Goal: Task Accomplishment & Management: Manage account settings

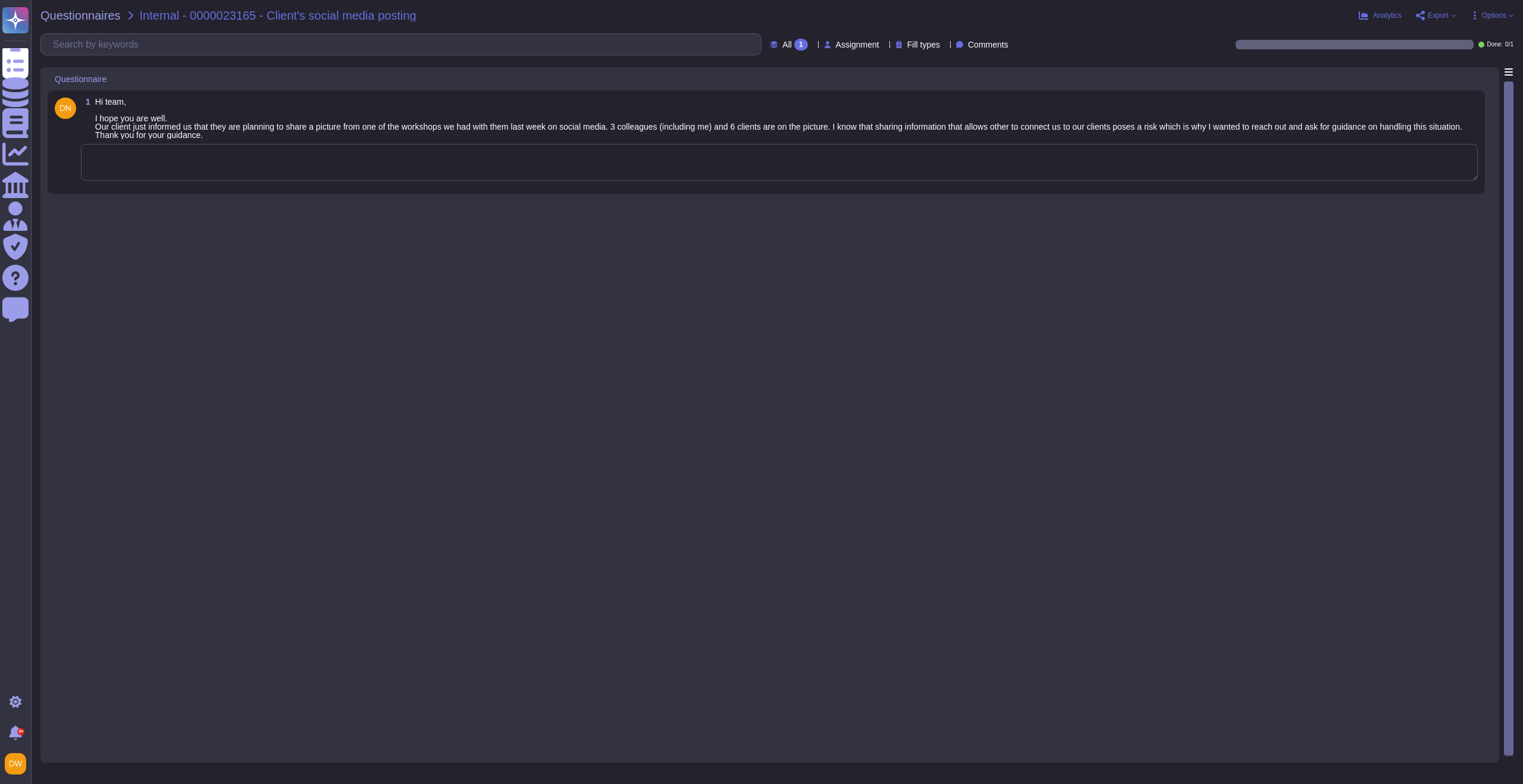
click at [427, 184] on div "1 Hi team, I hope you are well. Our client just informed us that they are plann…" at bounding box center [766, 142] width 1423 height 89
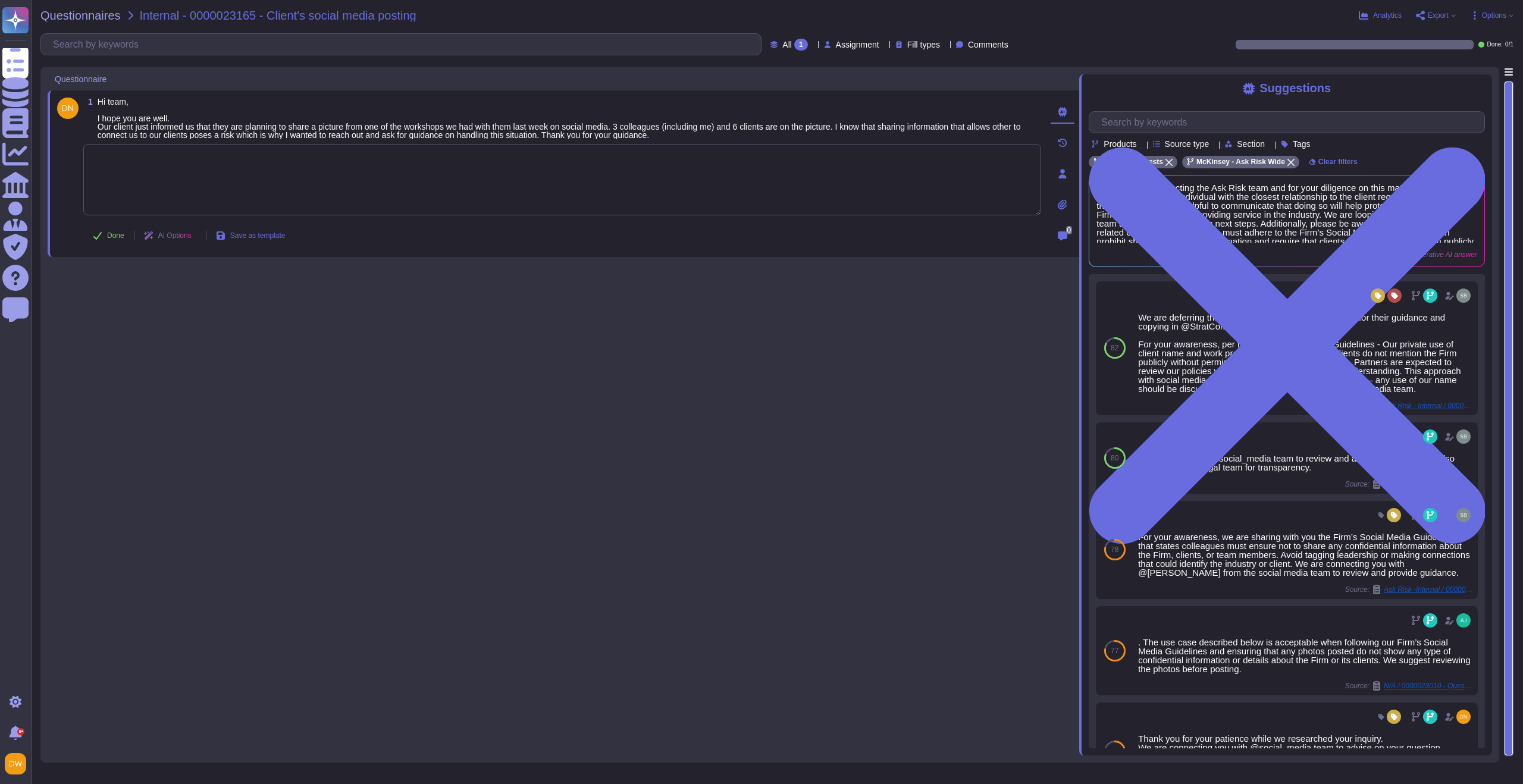
click at [816, 430] on div "1 Hi team, I hope you are well. Our client just informed us that they are plann…" at bounding box center [563, 412] width 1032 height 688
click at [256, 193] on textarea at bounding box center [562, 179] width 958 height 71
paste textarea "For your awareness, I’m sharing with you our Social Media Guidelines. We recomm…"
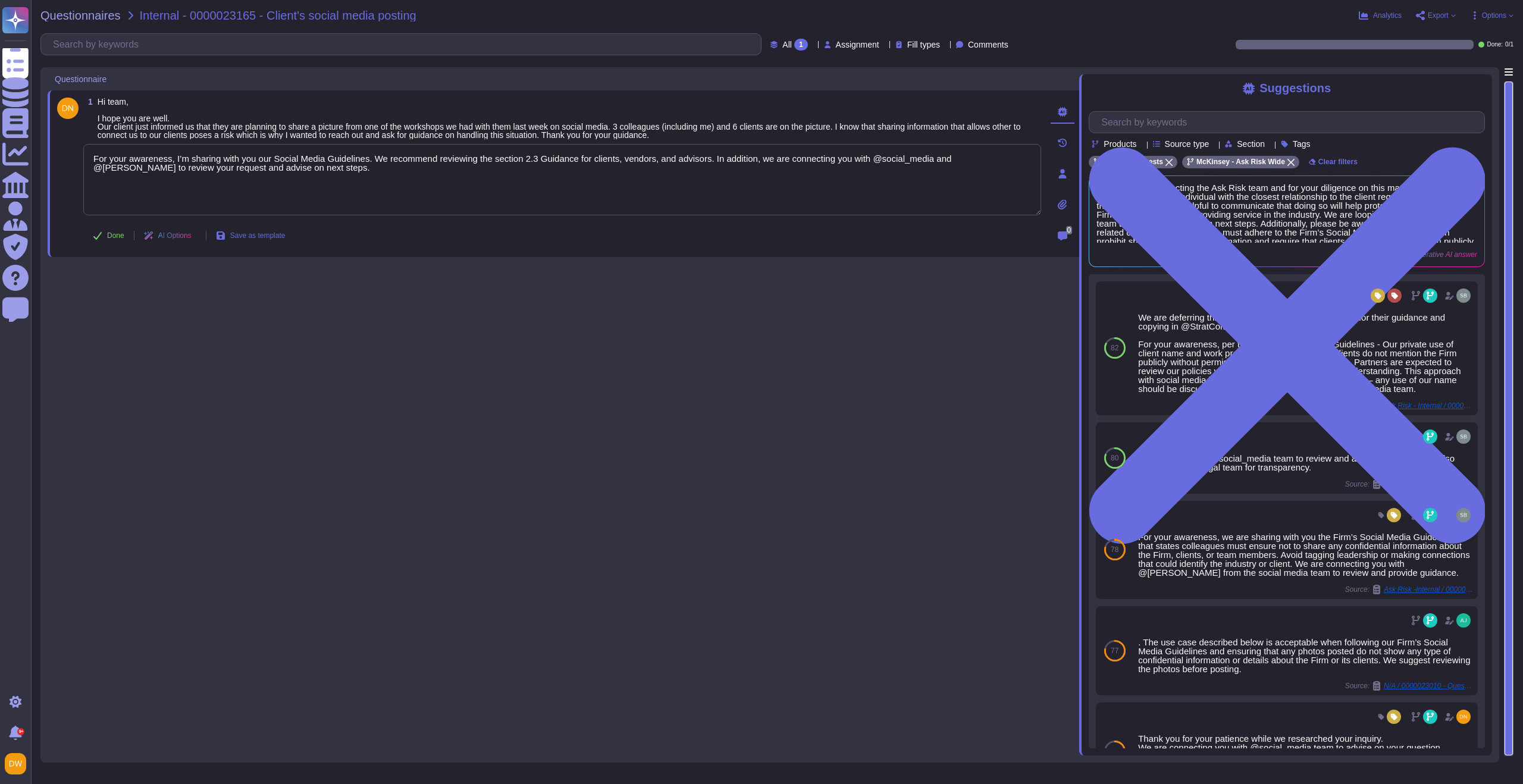
type textarea "For your awareness, I’m sharing with you our Social Media Guidelines. We recomm…"
drag, startPoint x: 205, startPoint y: 407, endPoint x: 187, endPoint y: 376, distance: 35.8
click at [205, 407] on div "1 Hi team, I hope you are well. Our client just informed us that they are plann…" at bounding box center [563, 412] width 1032 height 688
click at [115, 232] on span "Done" at bounding box center [116, 236] width 17 height 7
click at [104, 15] on span "Questionnaires" at bounding box center [81, 15] width 81 height 12
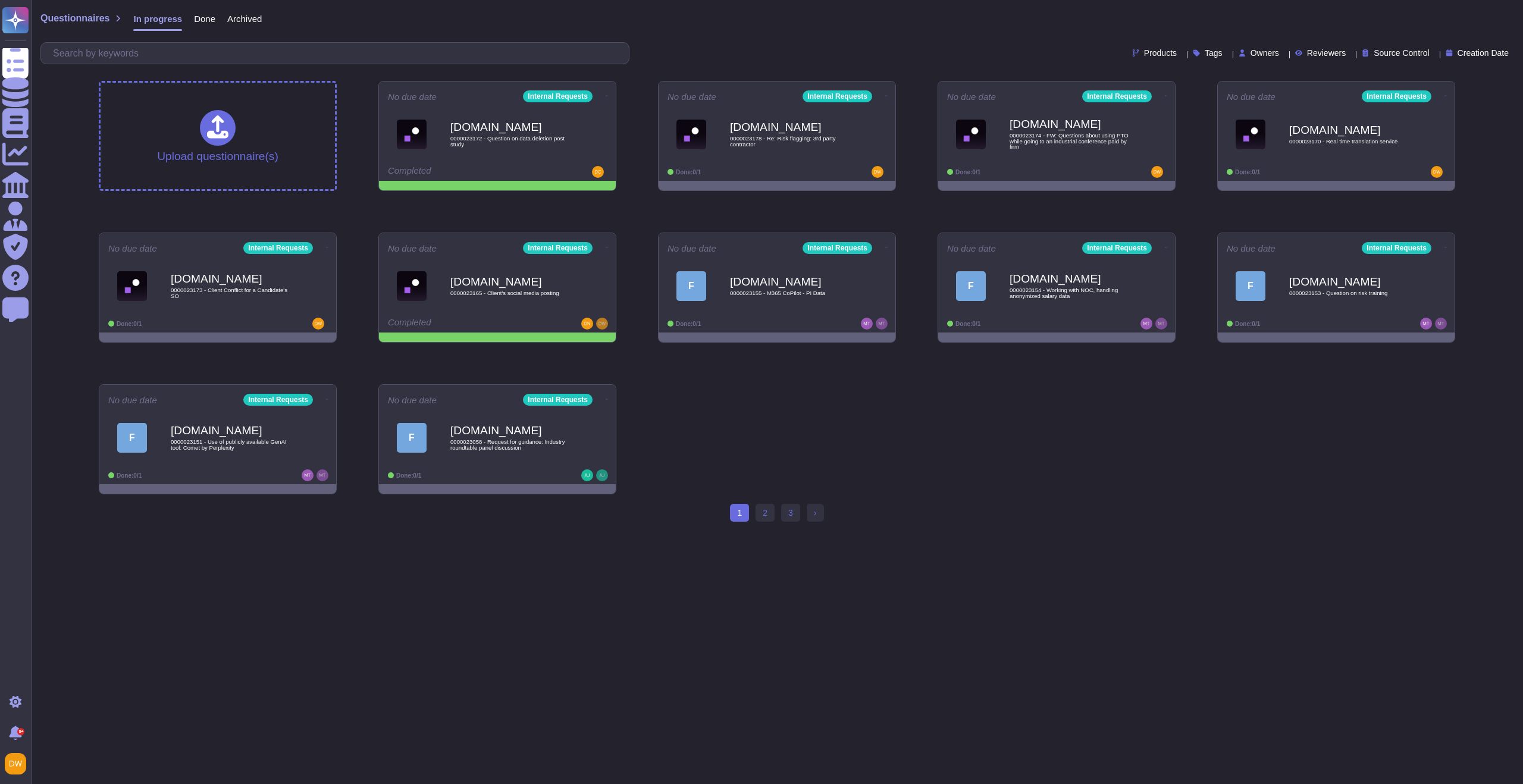
click at [632, 209] on div "Upload questionnaire(s) No due date Internal Requests Force.com 0000023172 - Qu…" at bounding box center [777, 287] width 1376 height 433
click at [607, 247] on icon at bounding box center [608, 247] width 2 height 3
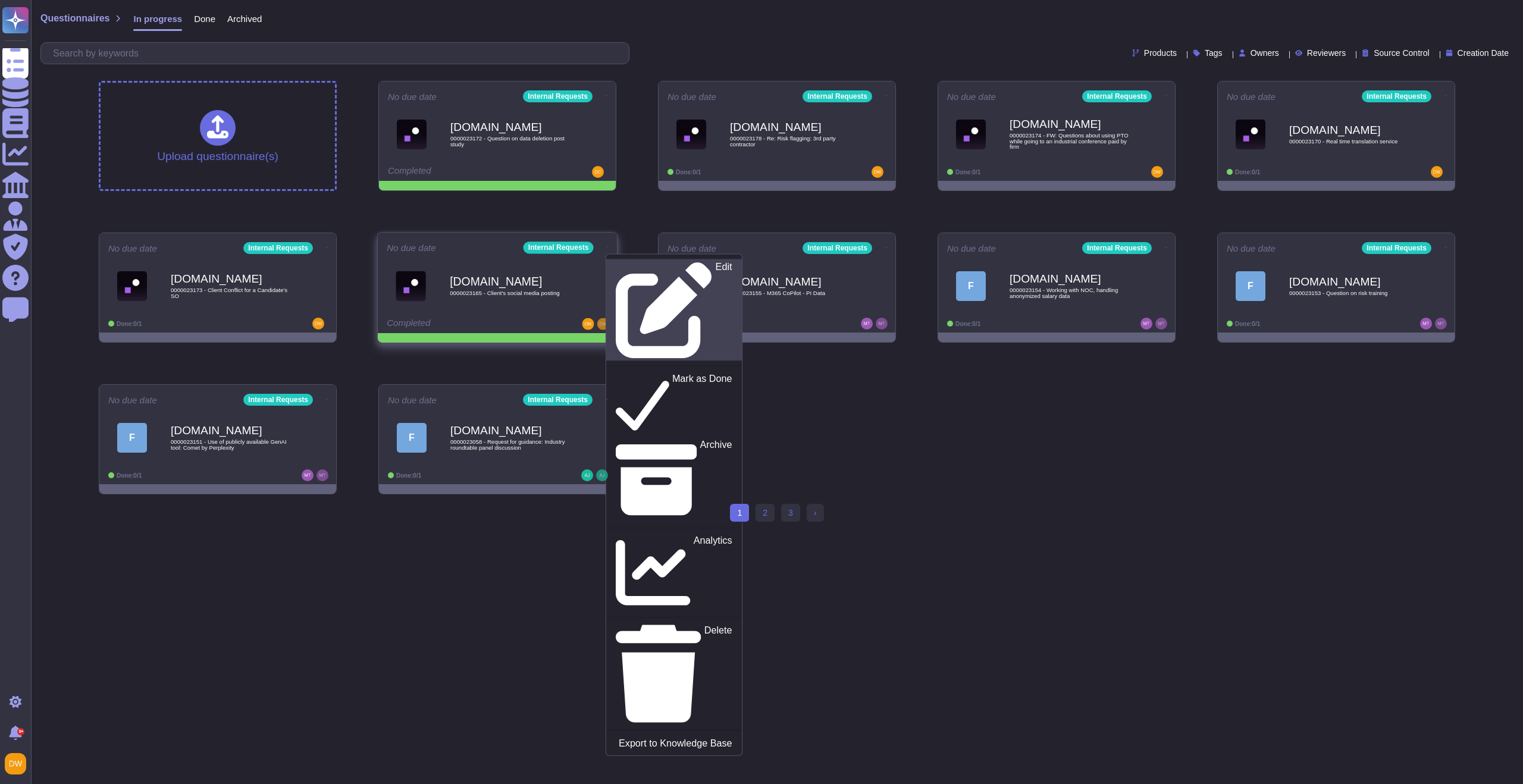
click at [616, 264] on icon at bounding box center [663, 310] width 96 height 96
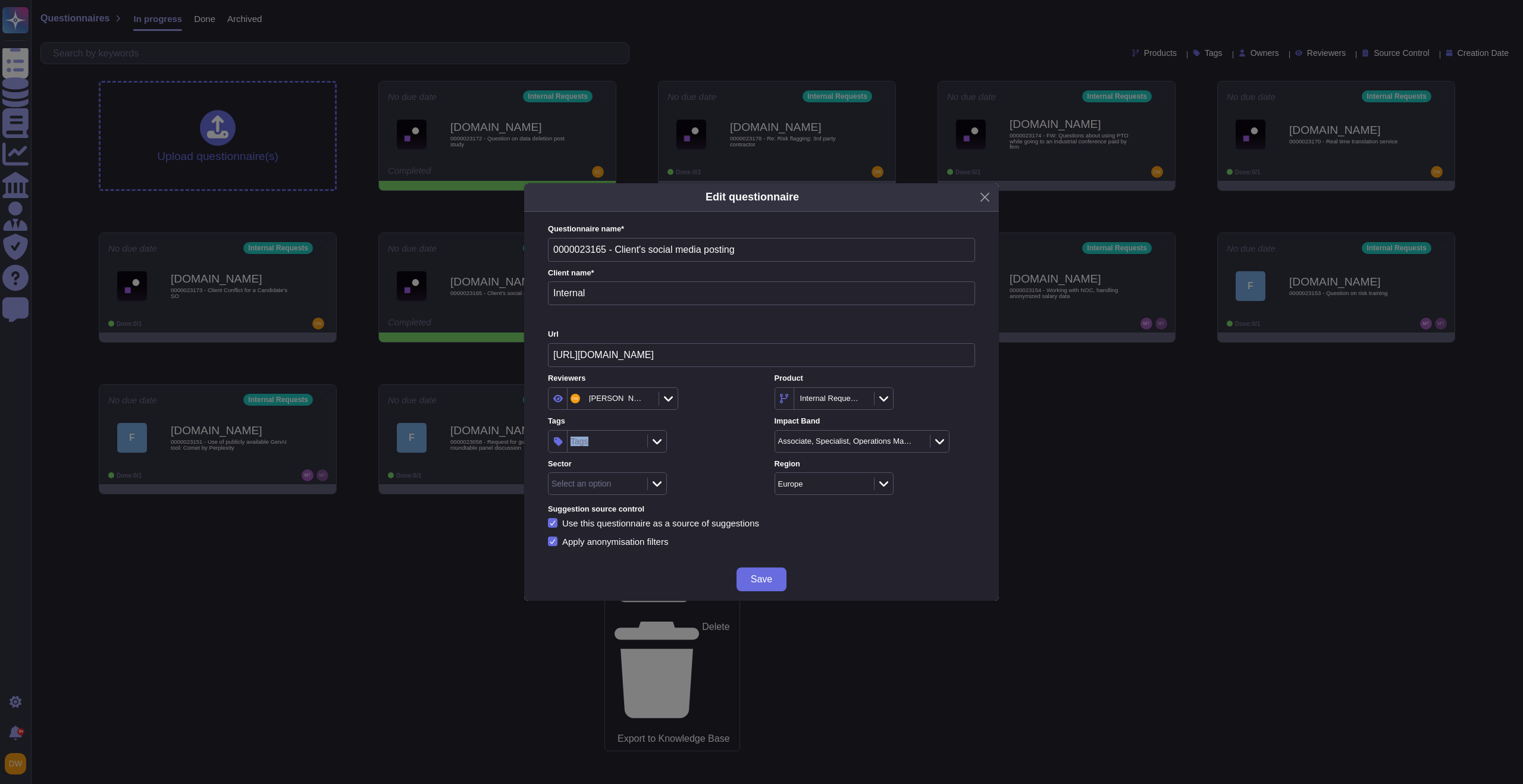
click at [592, 440] on div "Tags" at bounding box center [606, 441] width 77 height 22
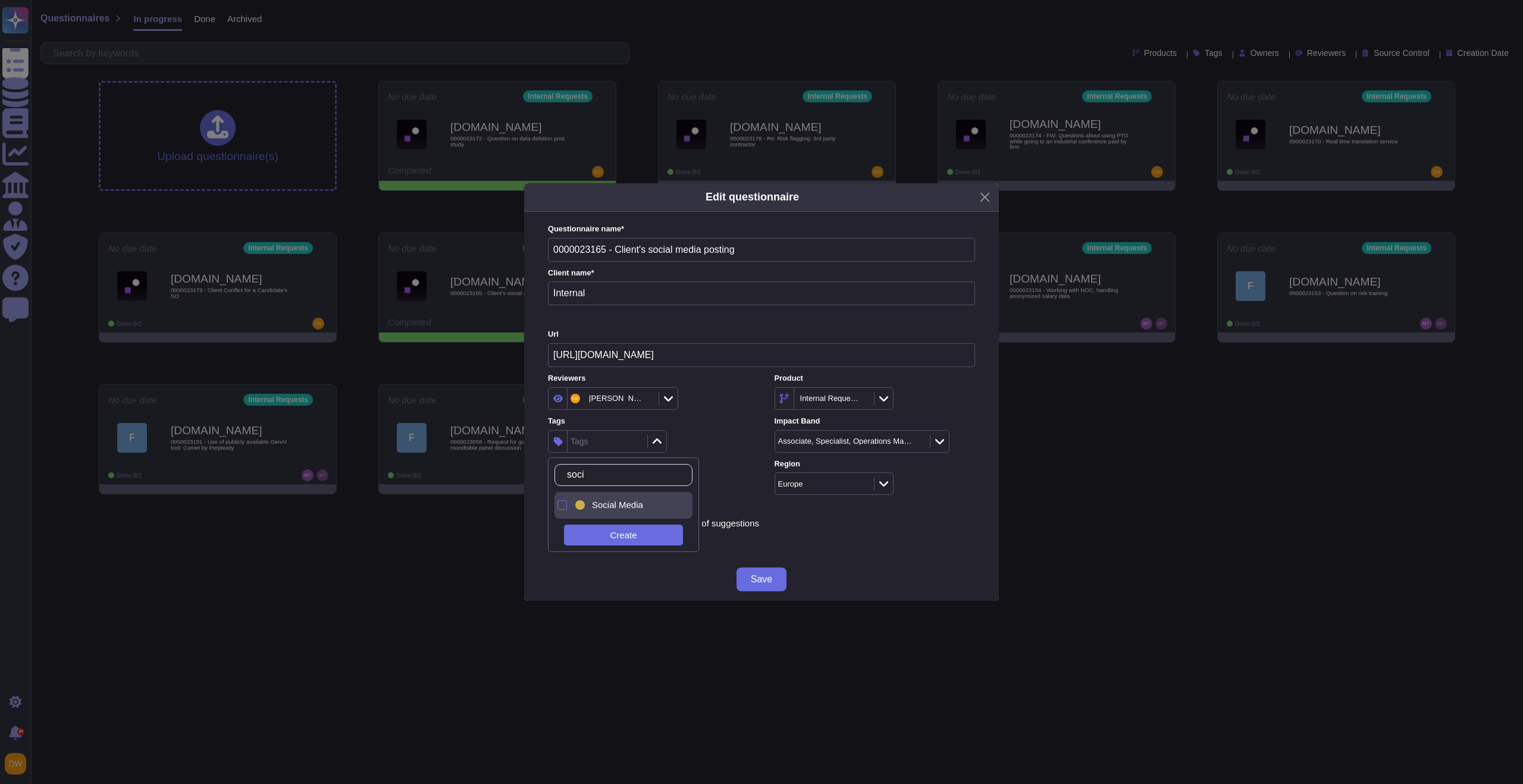
click at [645, 507] on div "Social Media" at bounding box center [633, 505] width 83 height 11
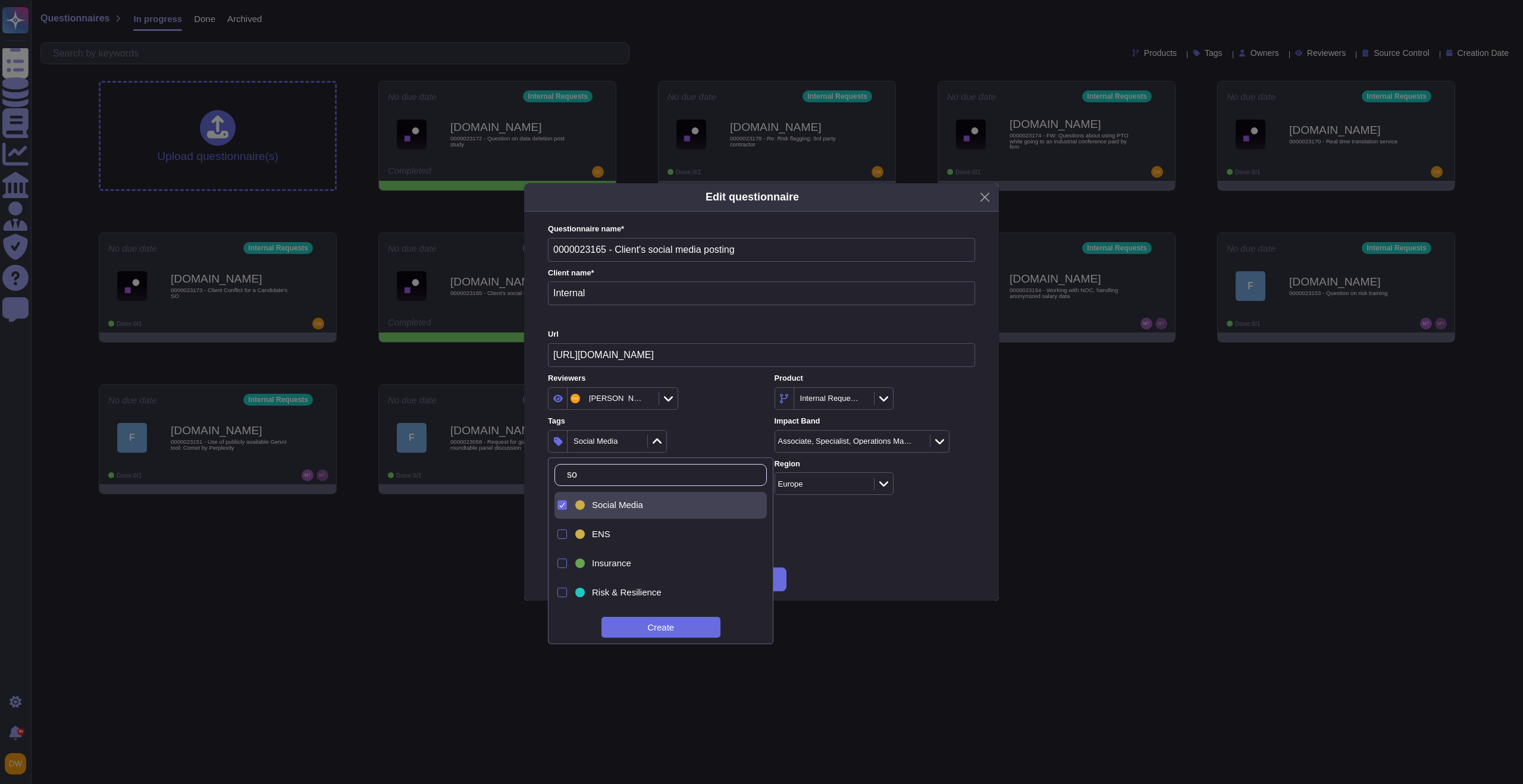
type input "s"
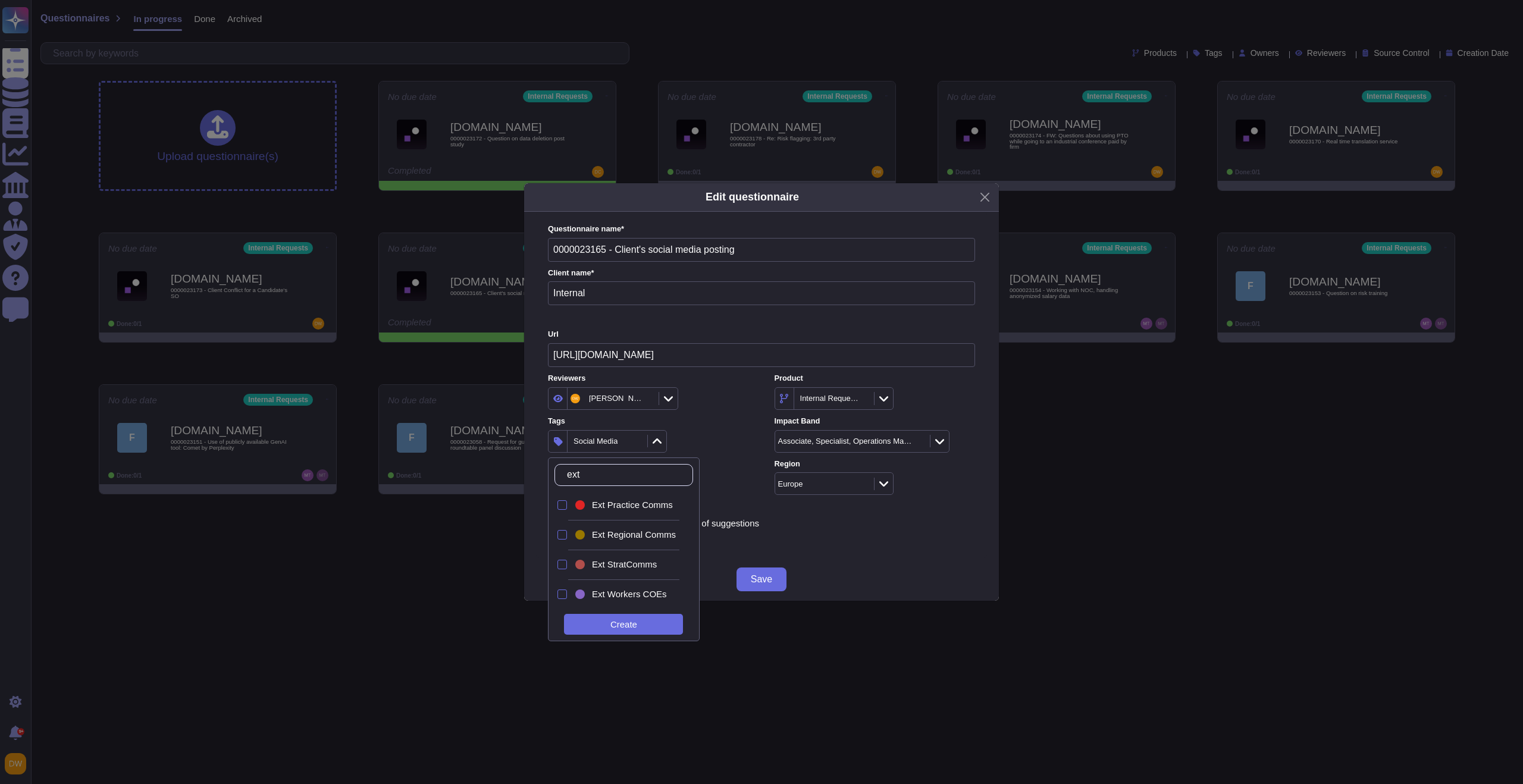
type input "ext"
click at [656, 509] on span "Ext Practice Comms" at bounding box center [632, 505] width 81 height 11
click at [709, 448] on div "2 items selected" at bounding box center [648, 441] width 200 height 23
click at [765, 579] on span "Save" at bounding box center [762, 579] width 22 height 9
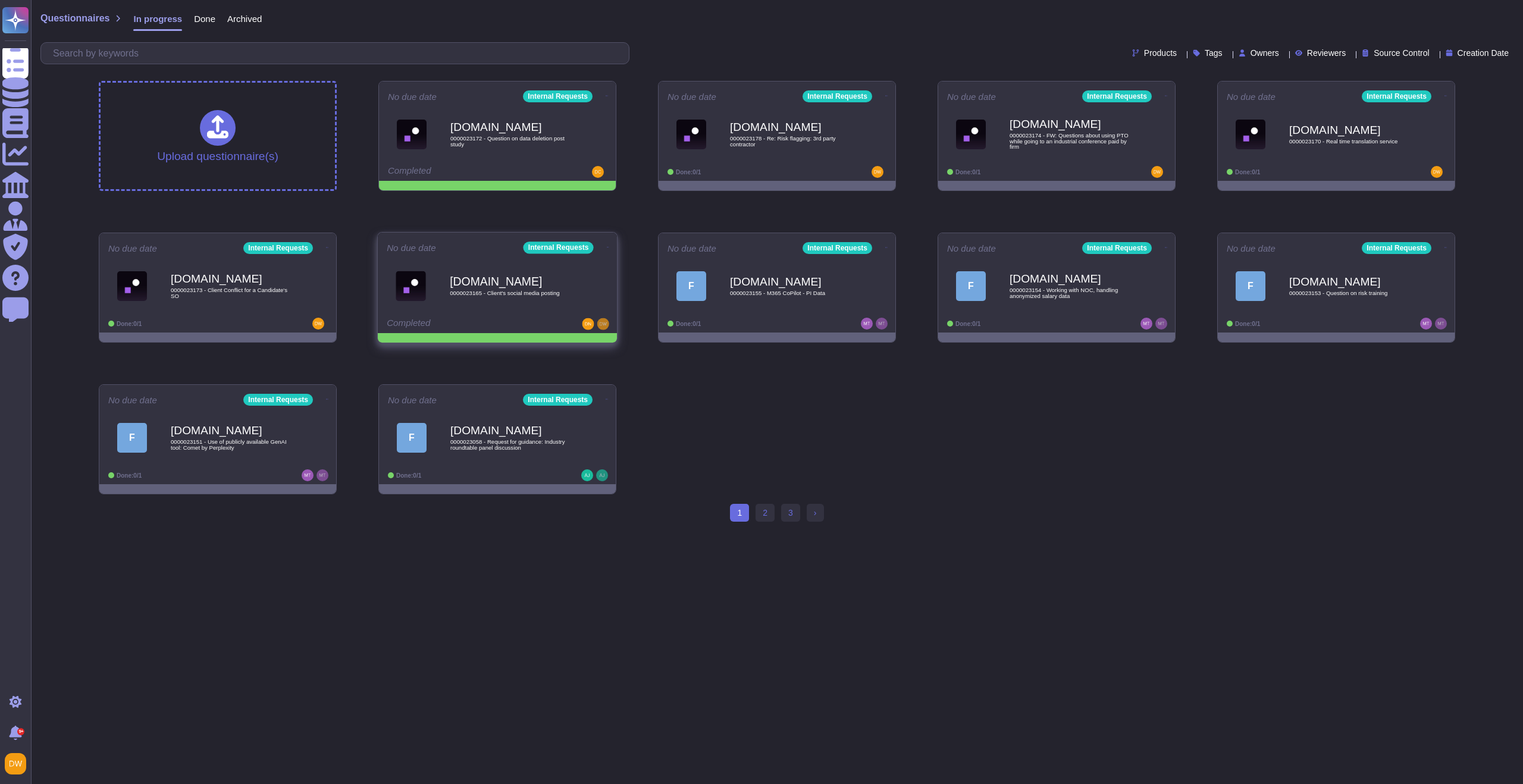
click at [607, 245] on icon at bounding box center [608, 247] width 2 height 3
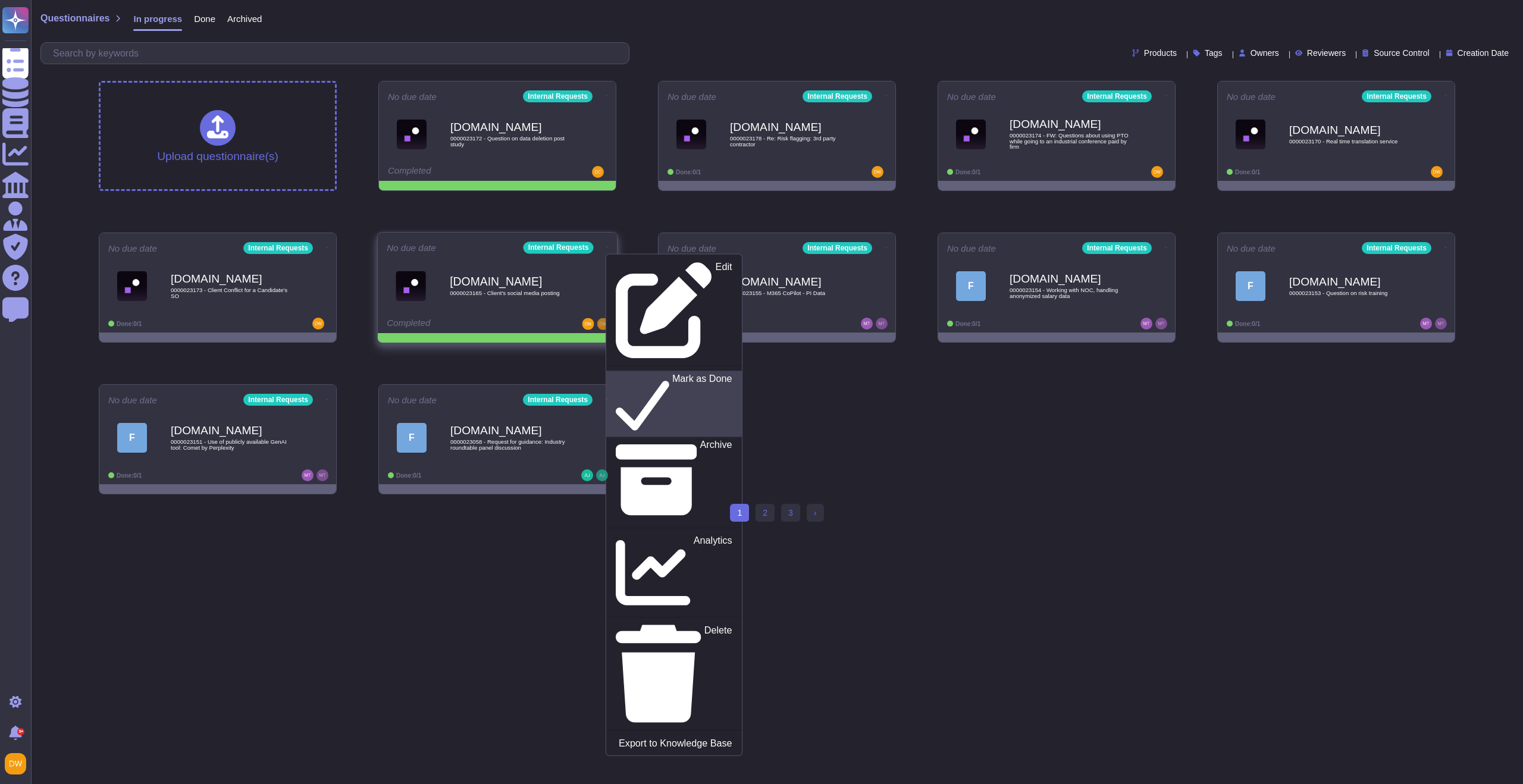
click at [616, 373] on icon at bounding box center [642, 404] width 54 height 61
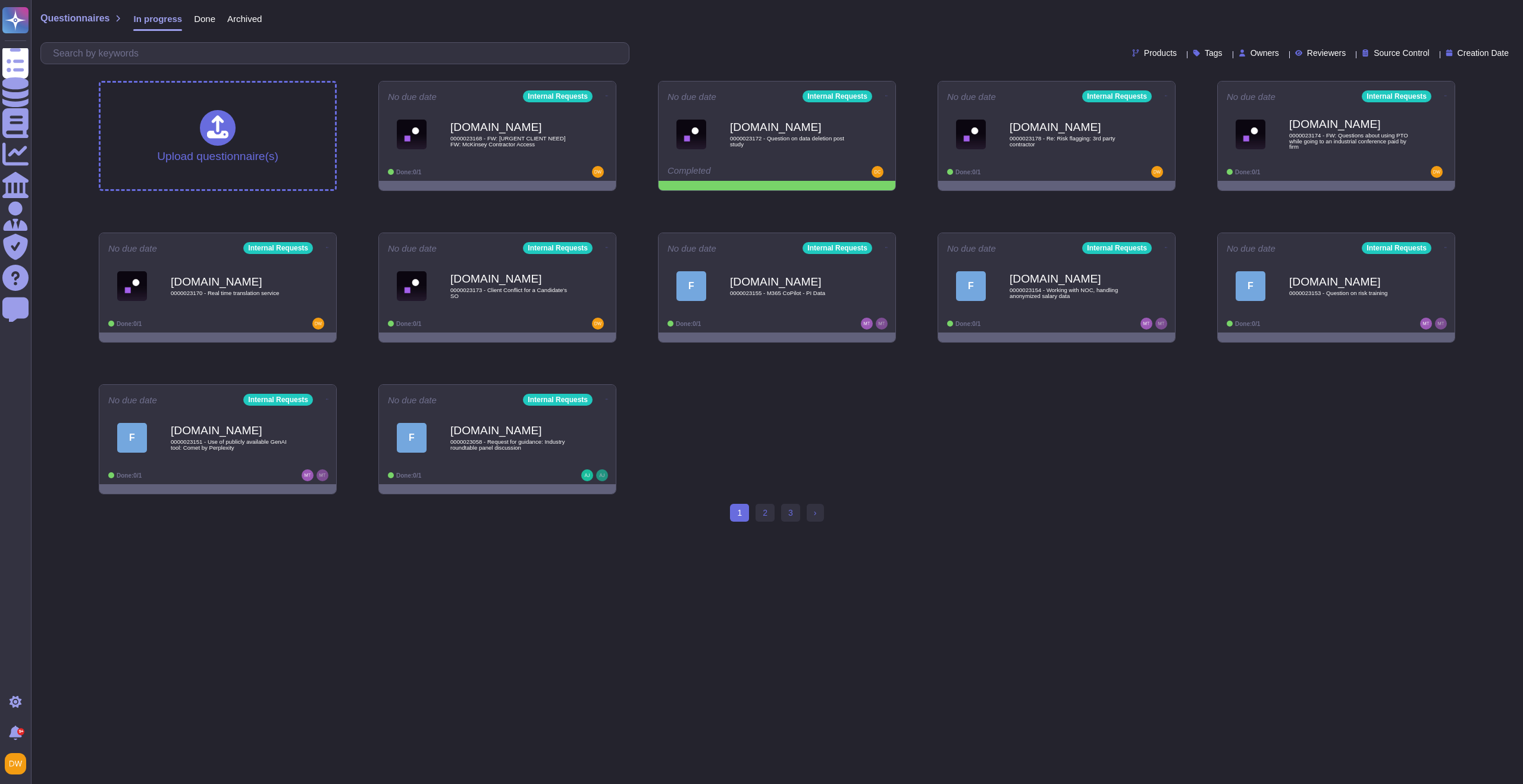
click at [906, 203] on div "Upload questionnaire(s) No due date Internal Requests Force.com 0000023168 - FW…" at bounding box center [777, 287] width 1376 height 433
click at [517, 141] on span "0000023168 - FW: [URGENT CLIENT NEED] FW: McKinsey Contractor Access" at bounding box center [510, 142] width 121 height 12
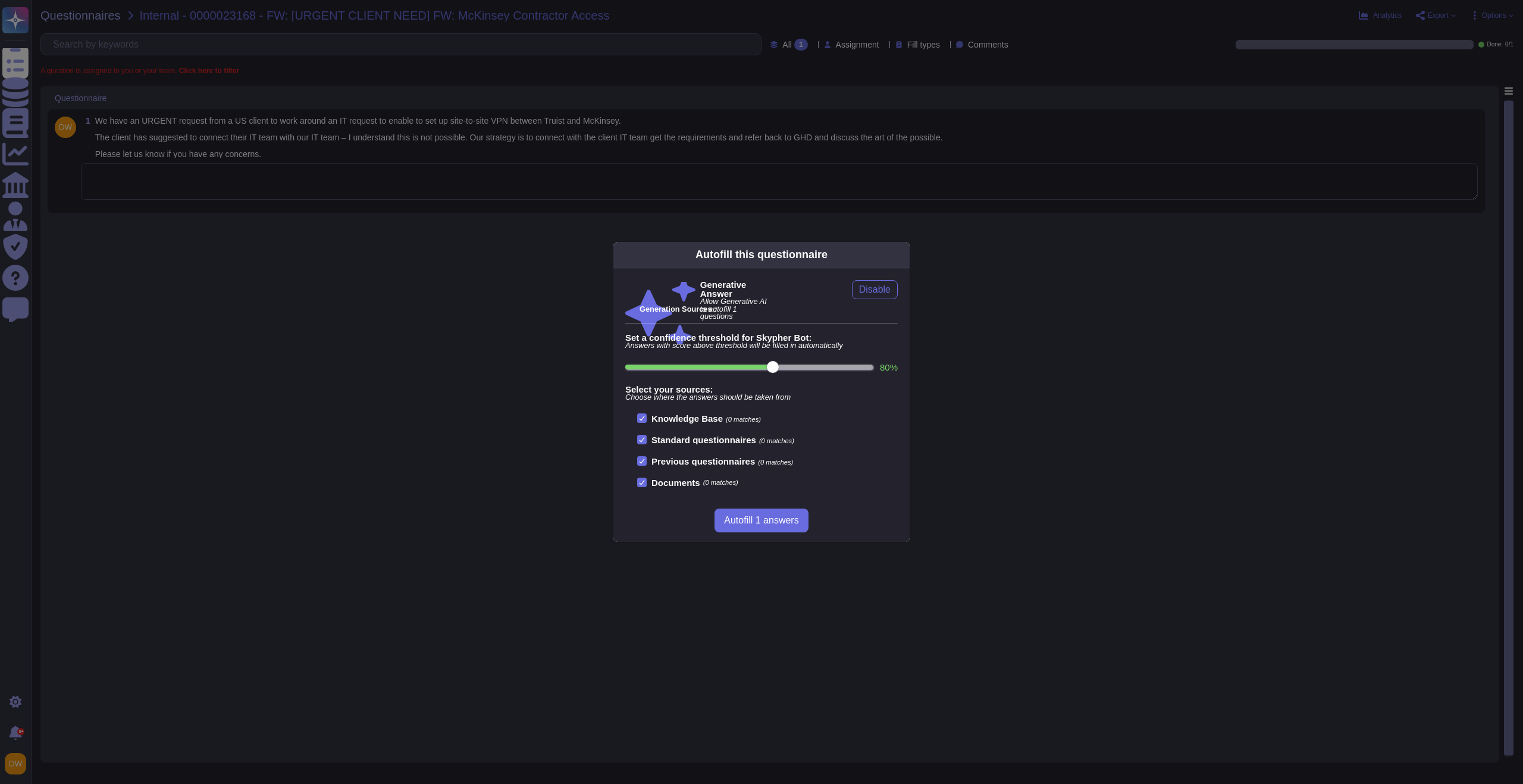
click at [359, 294] on div "Autofill this questionnaire Generative Answer Allow Generative AI to autofill 1…" at bounding box center [762, 392] width 1523 height 784
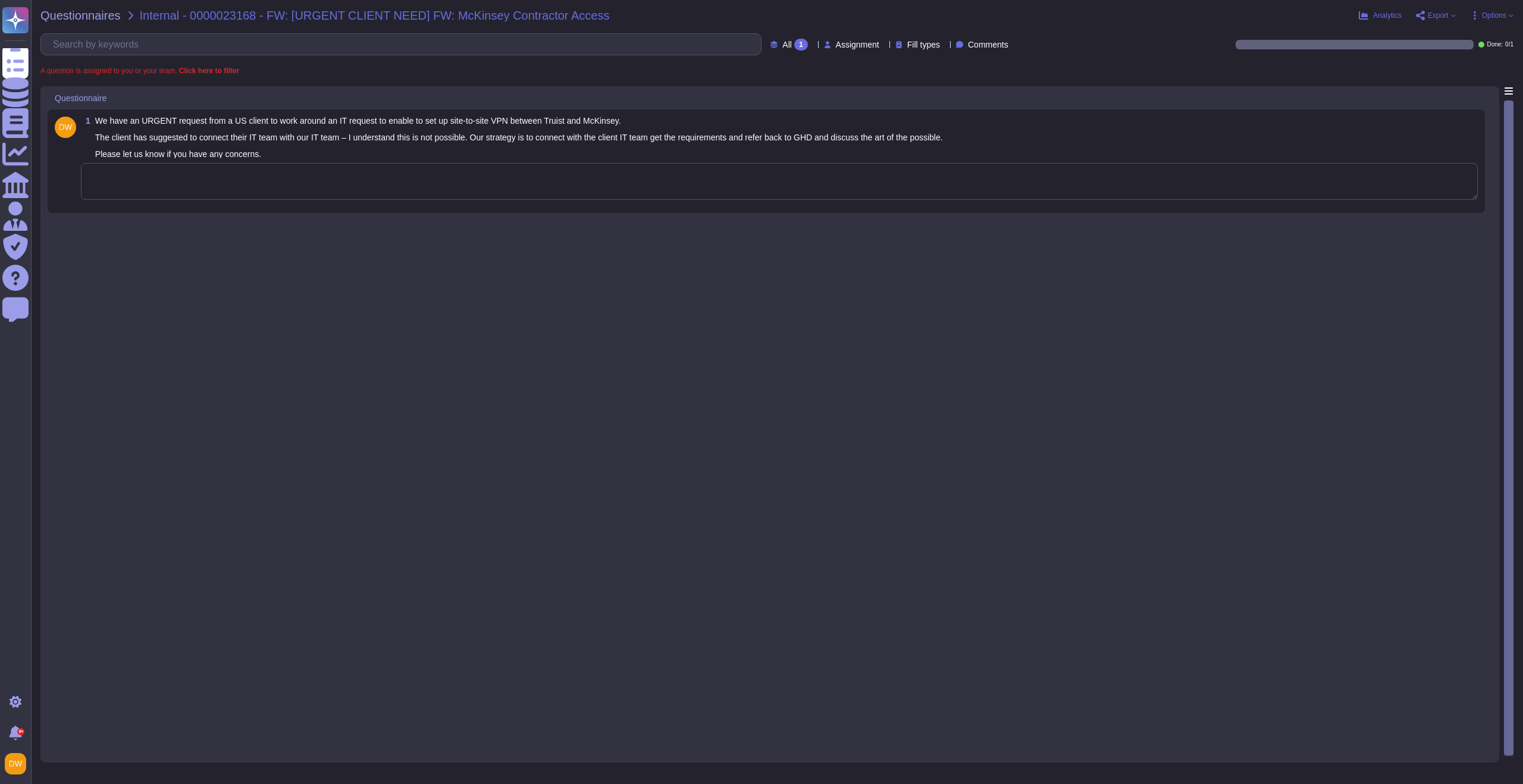
click at [301, 185] on textarea at bounding box center [779, 181] width 1397 height 37
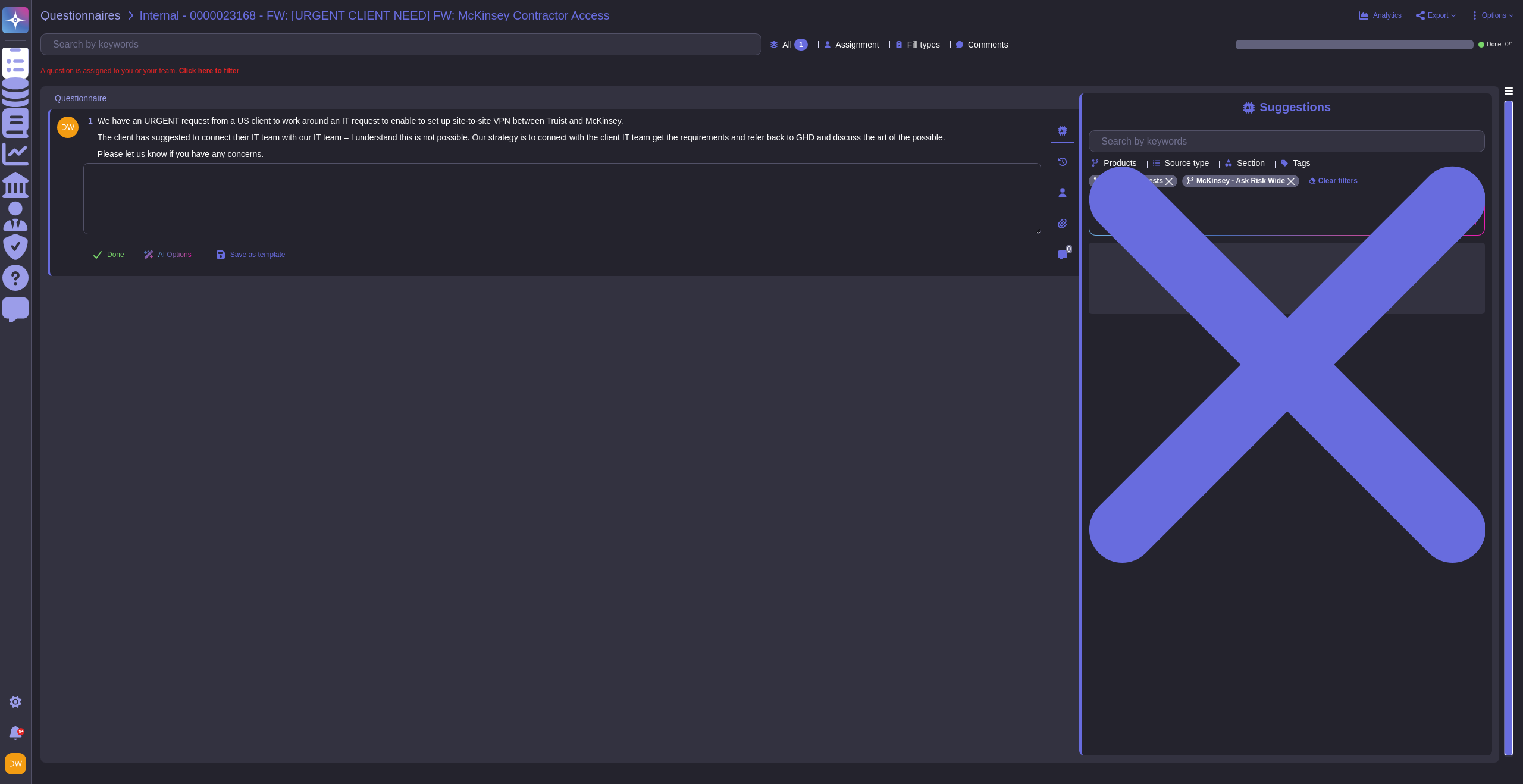
paste textarea "If the client needs us to set up their VPN on our end, the CST can do so with n…"
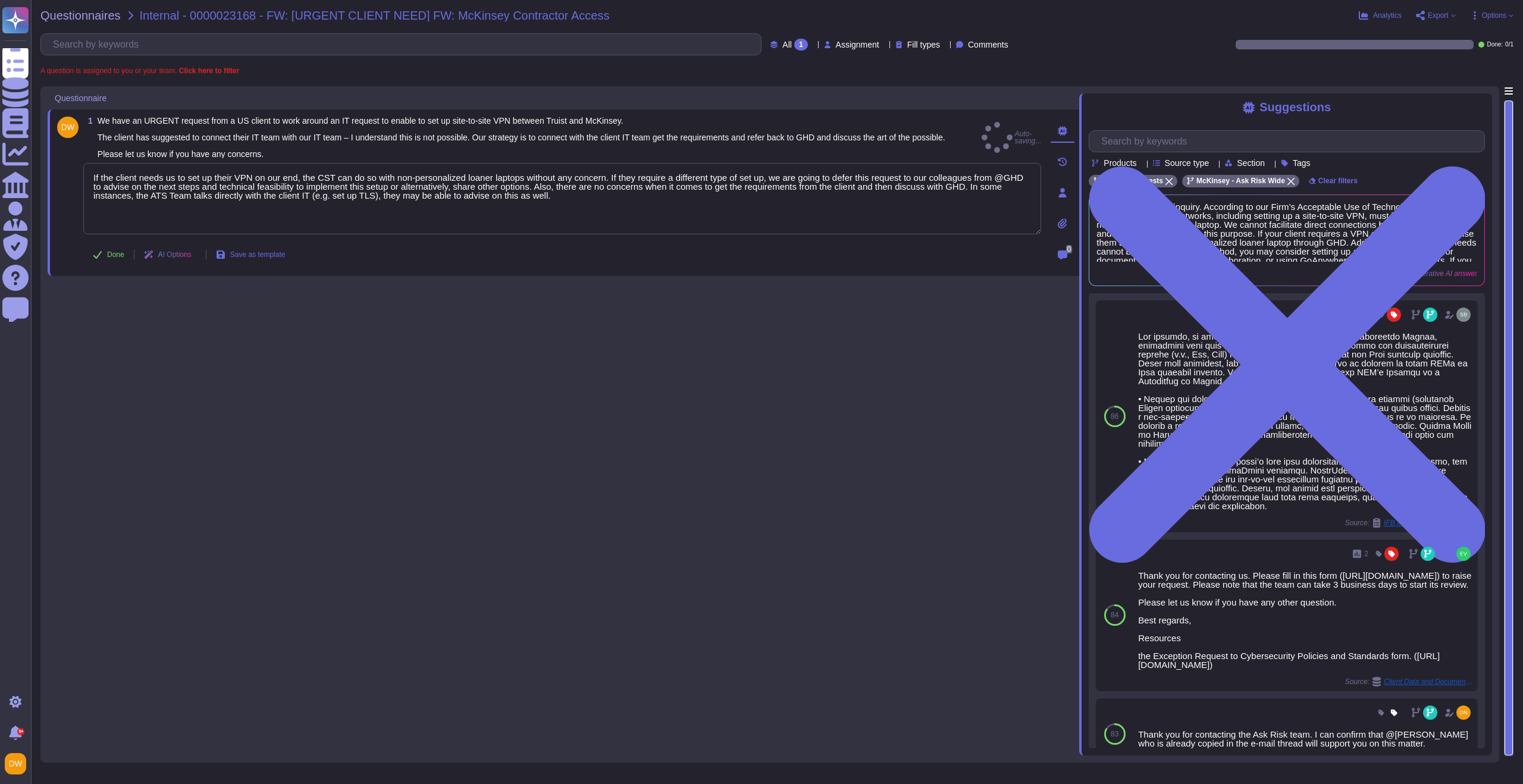
type textarea "If the client needs us to set up their VPN on our end, the CST can do so with n…"
click at [282, 322] on div "1 We have an URGENT request from a US client to work around an IT request to en…" at bounding box center [563, 421] width 1032 height 669
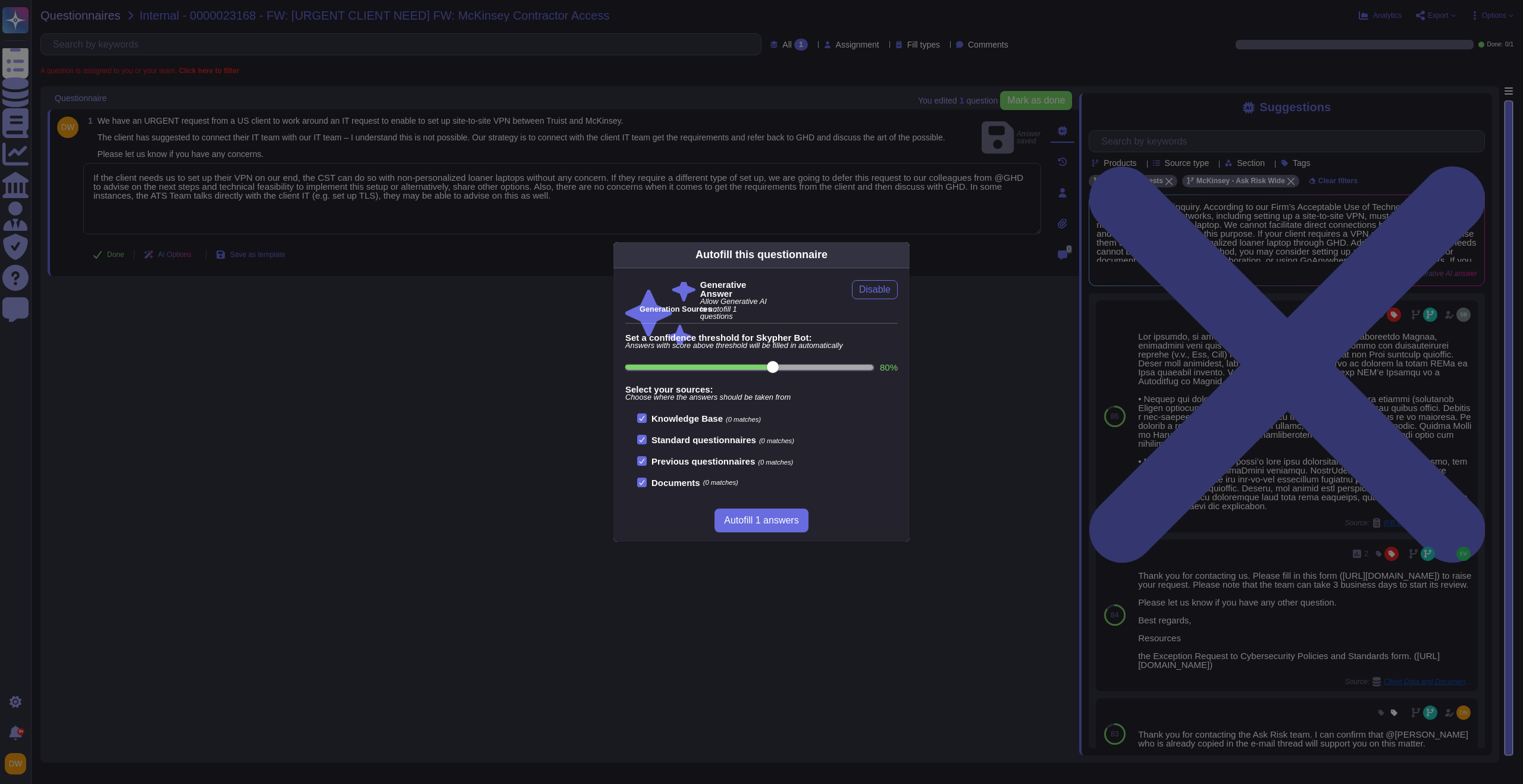
click at [513, 335] on div "Autofill this questionnaire Generative Answer Allow Generative AI to autofill 1…" at bounding box center [762, 392] width 1523 height 784
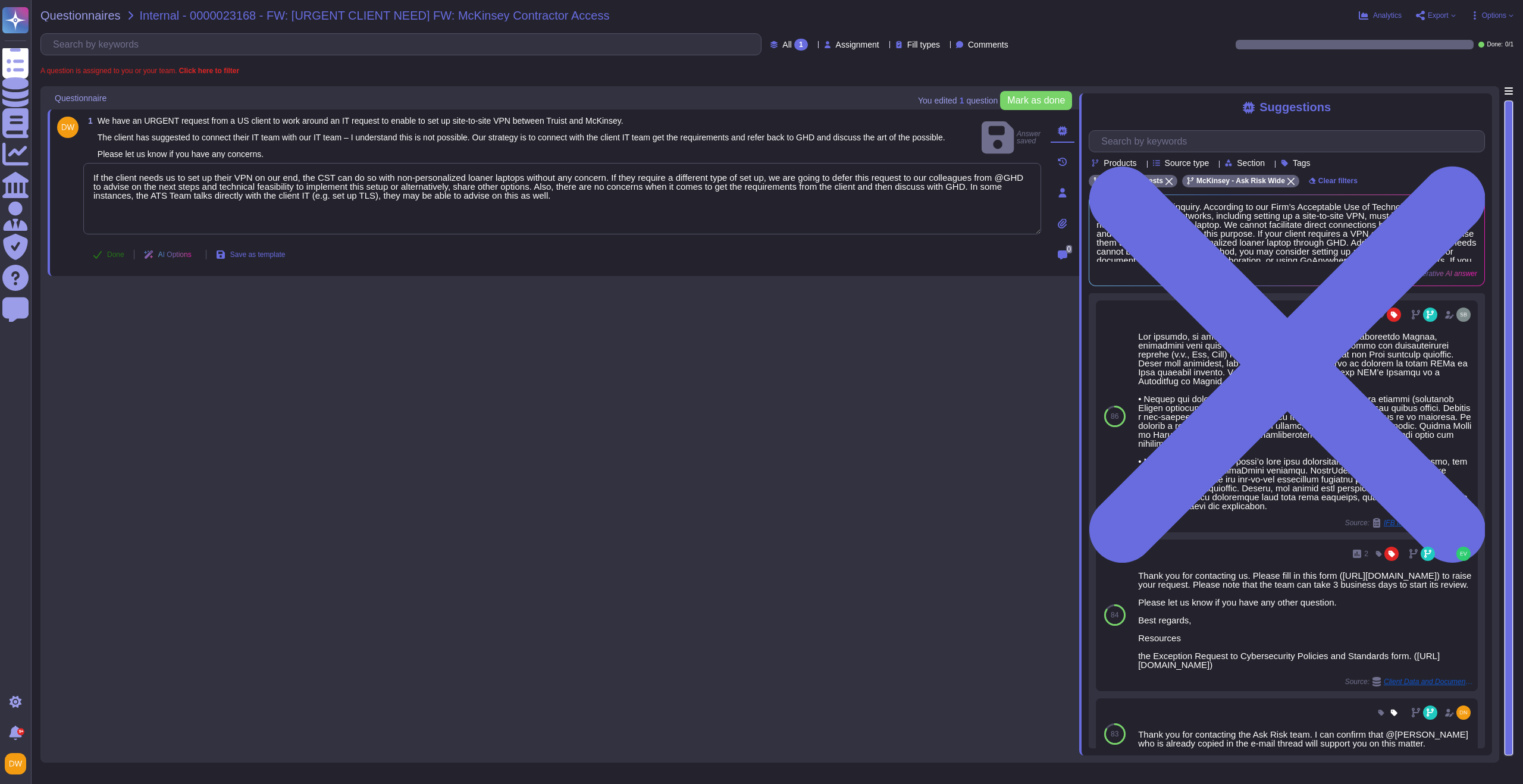
click at [113, 258] on span "Done" at bounding box center [116, 255] width 17 height 7
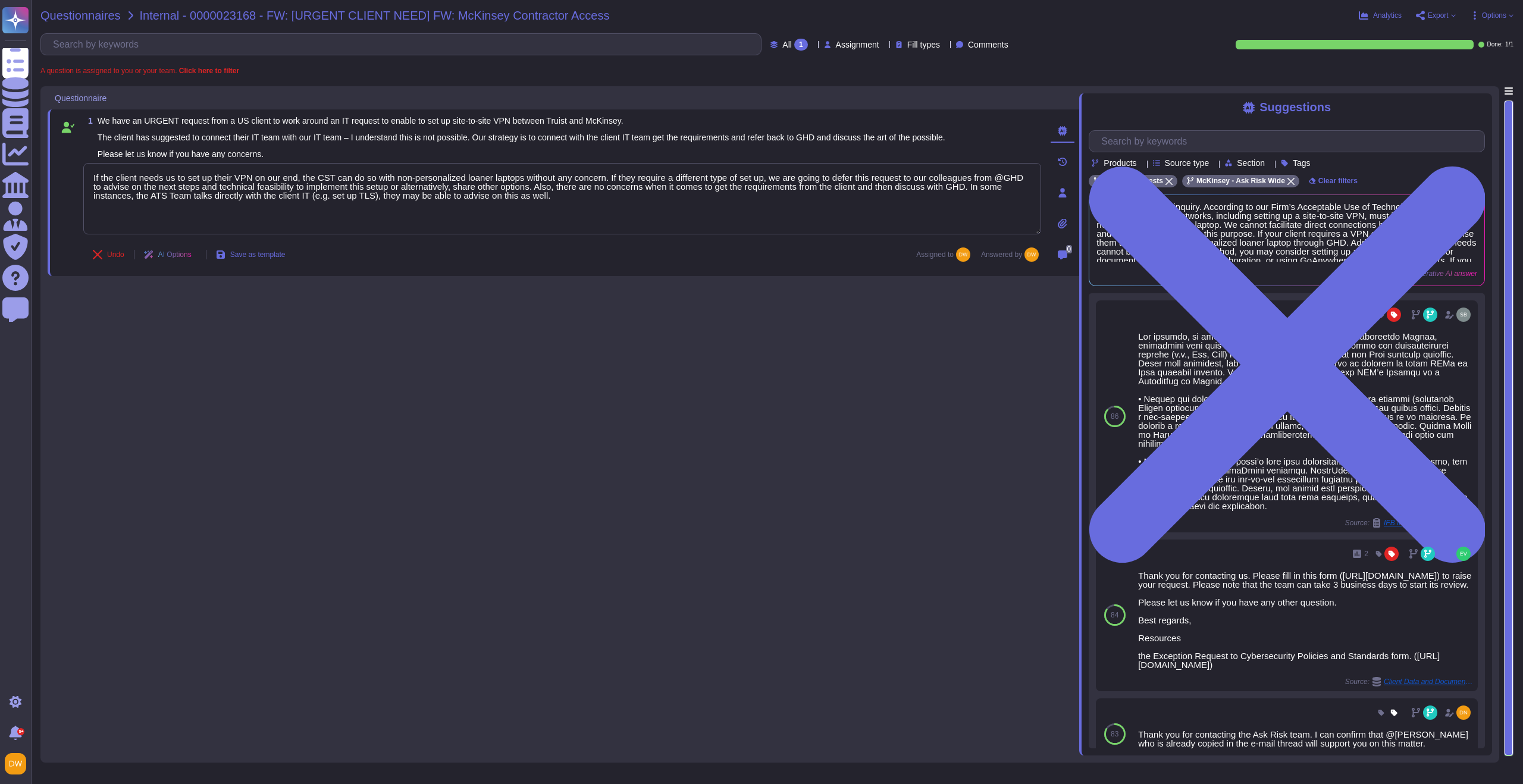
click at [64, 20] on span "Questionnaires" at bounding box center [81, 15] width 81 height 12
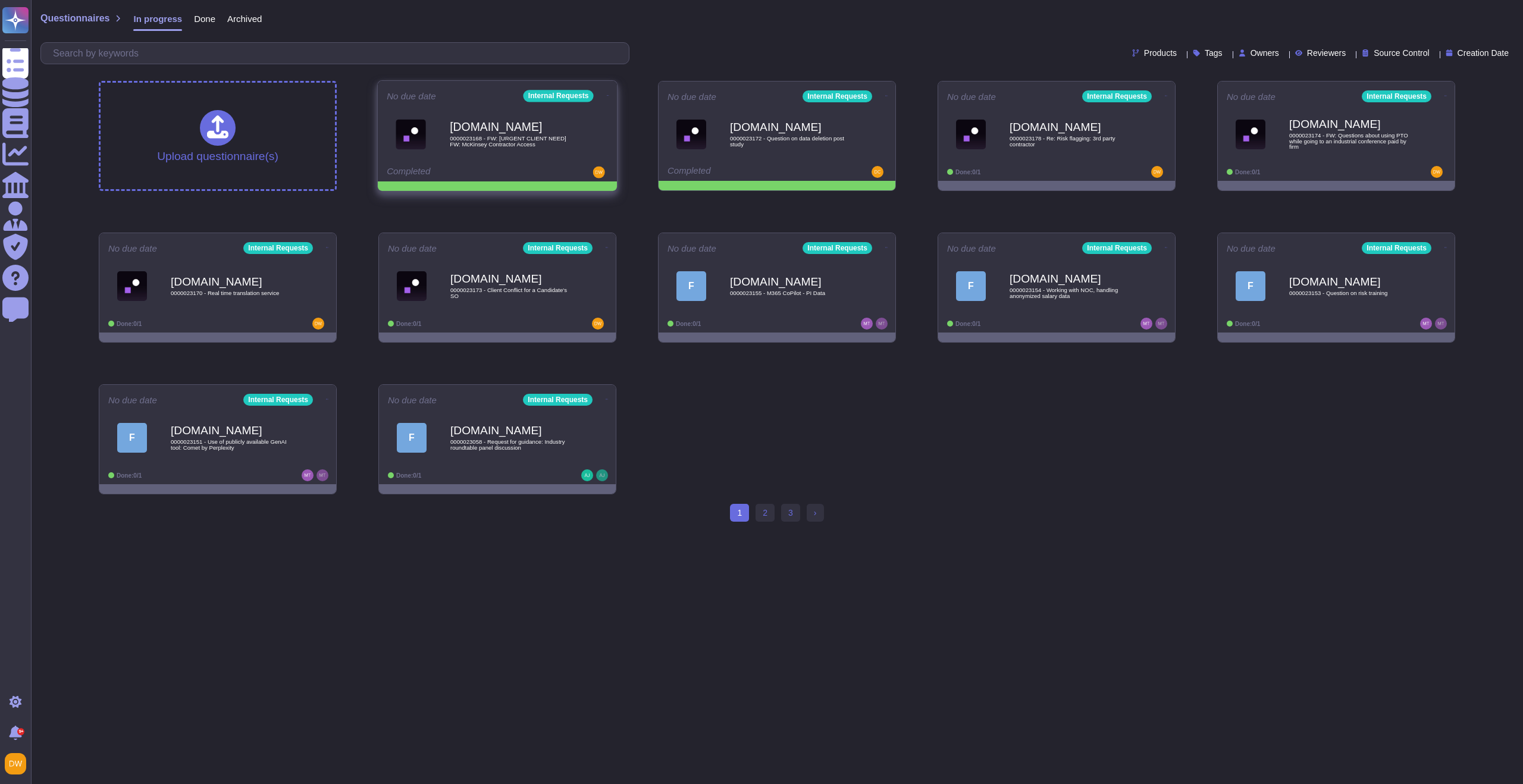
click at [607, 94] on icon at bounding box center [608, 95] width 2 height 3
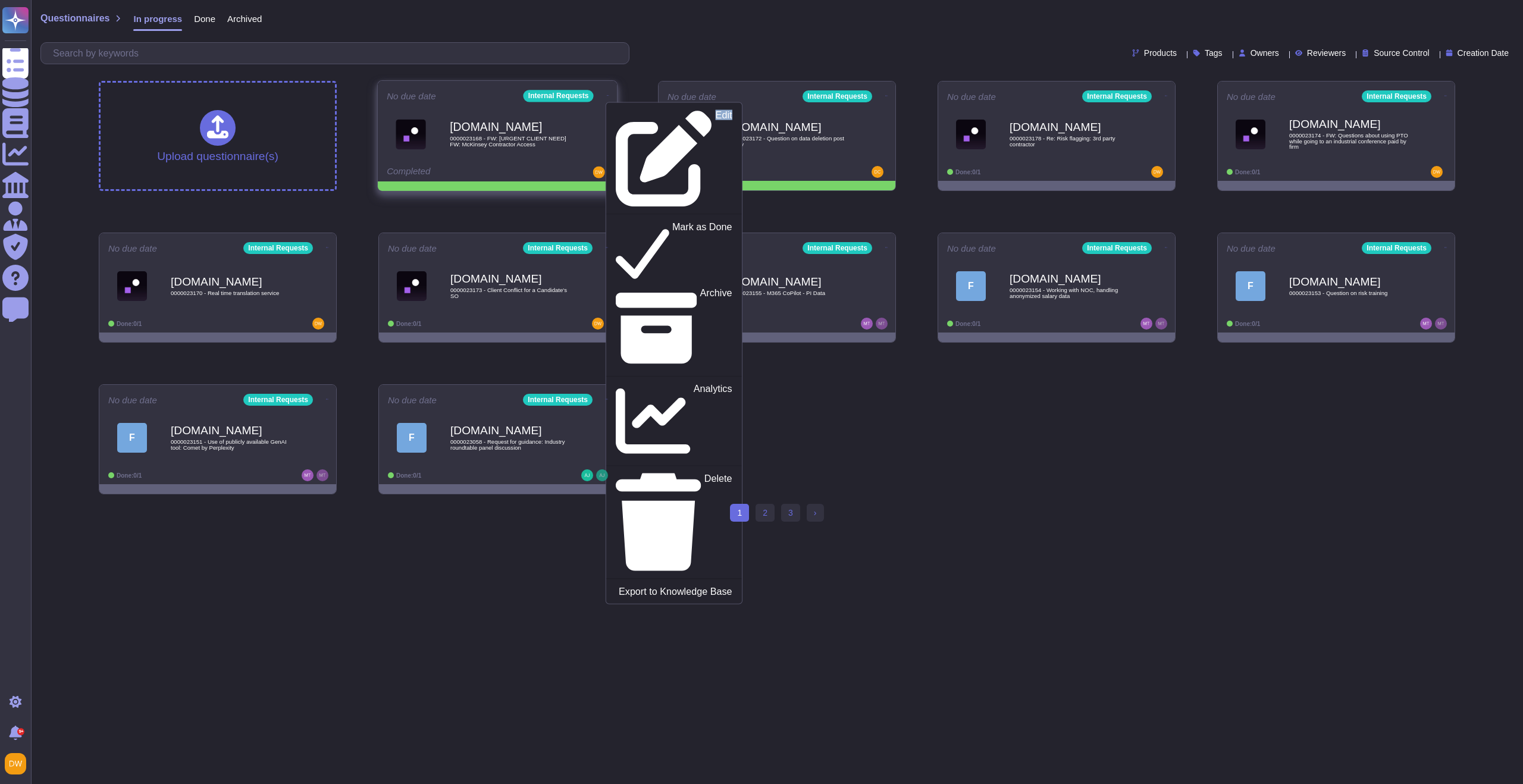
click at [607, 94] on icon at bounding box center [608, 95] width 2 height 3
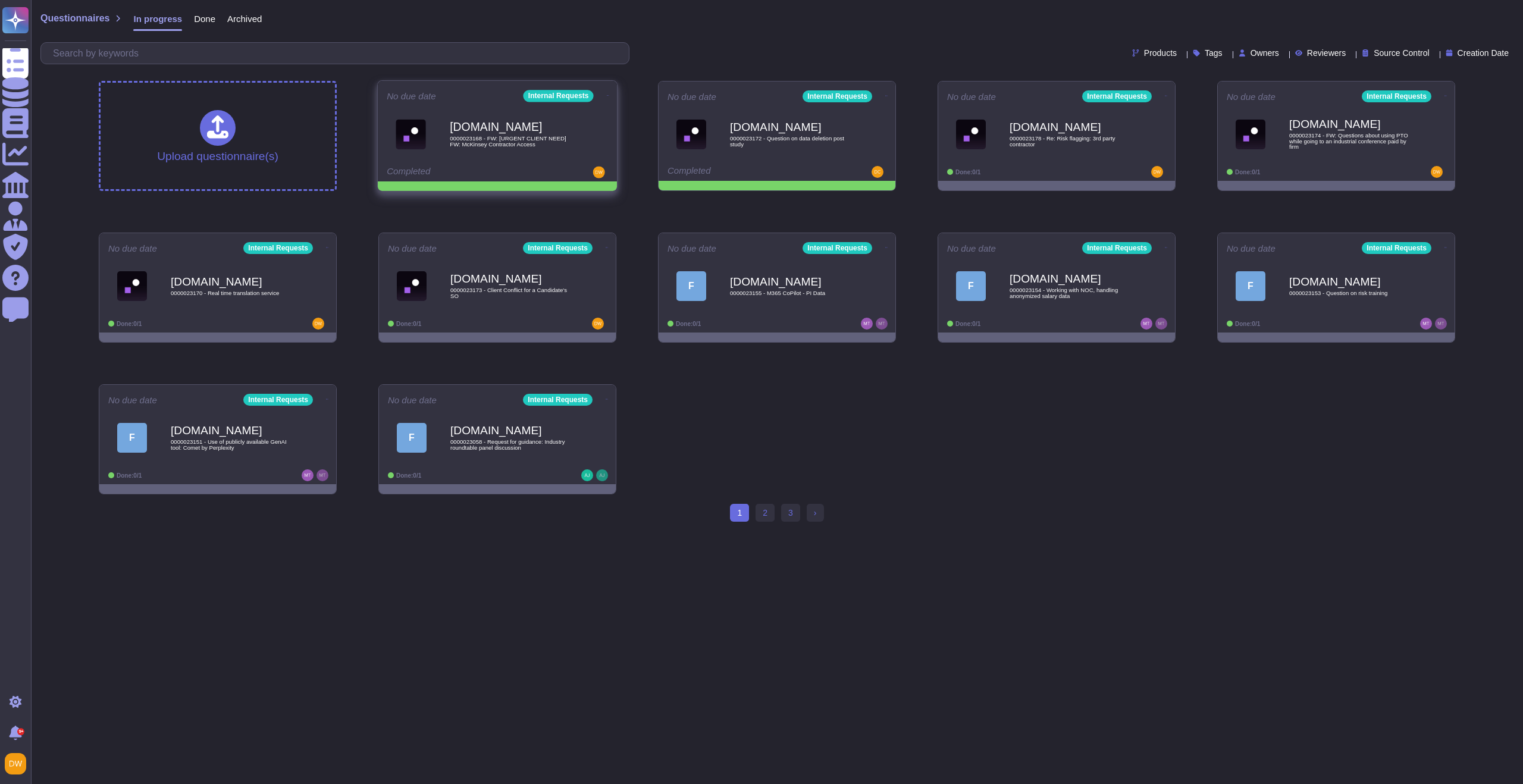
click at [607, 94] on icon at bounding box center [608, 95] width 2 height 3
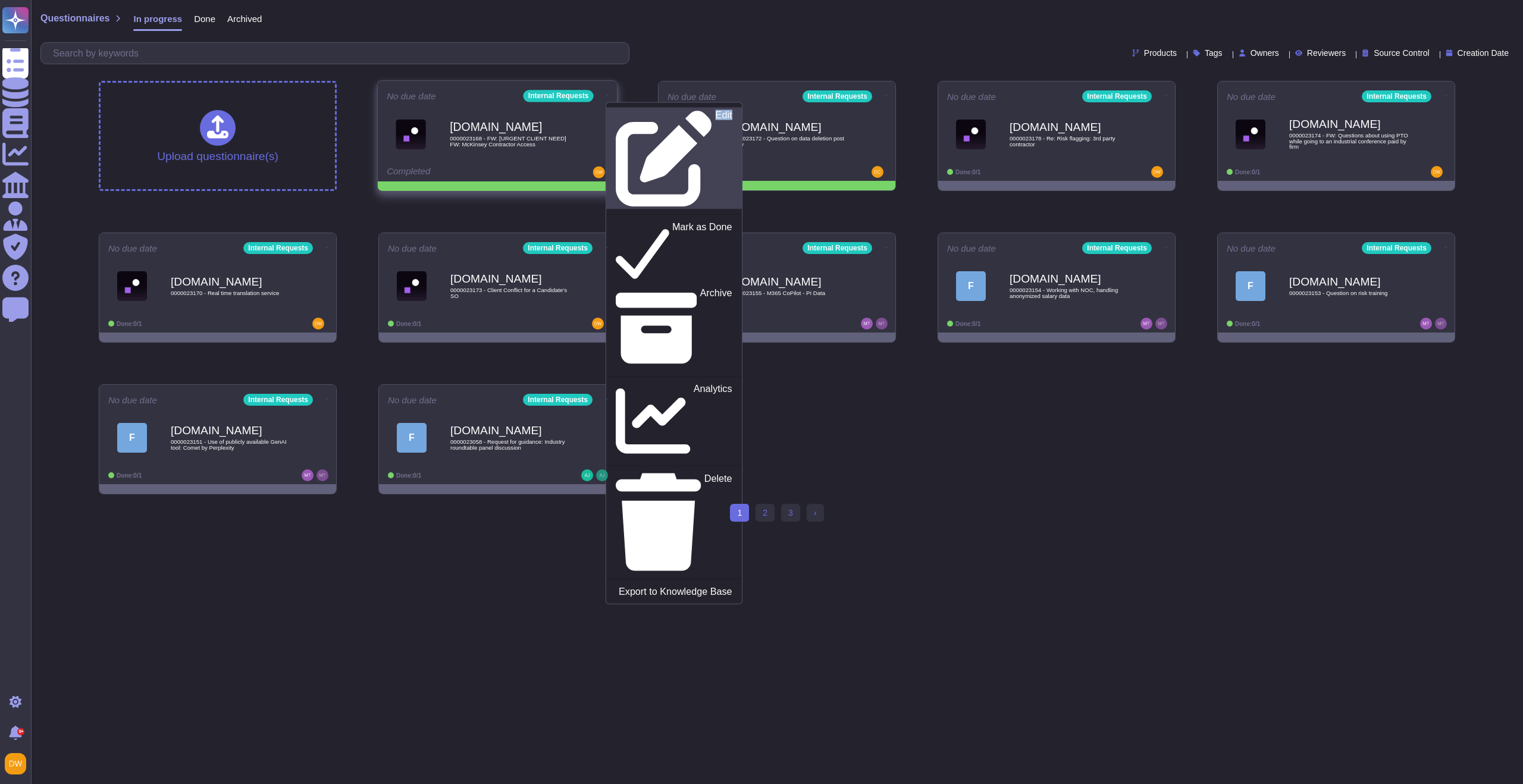
click at [643, 117] on div "Edit" at bounding box center [674, 159] width 116 height 97
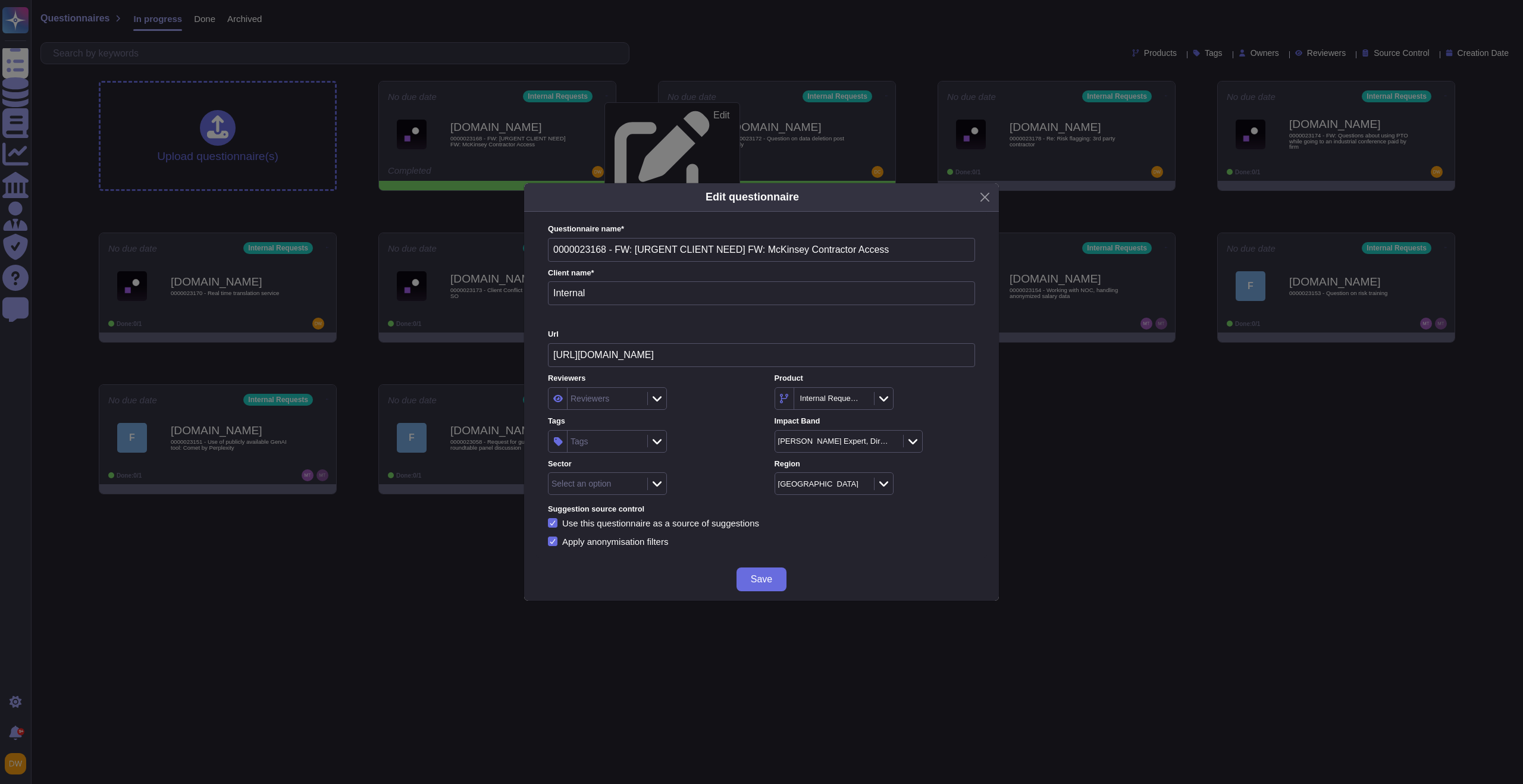
click at [611, 456] on div "Reviewers Reviewers Product Internal Requests Tags Tags Impact Band AP, Sr. Exp…" at bounding box center [762, 434] width 427 height 122
click at [611, 450] on div "Tags" at bounding box center [606, 441] width 77 height 22
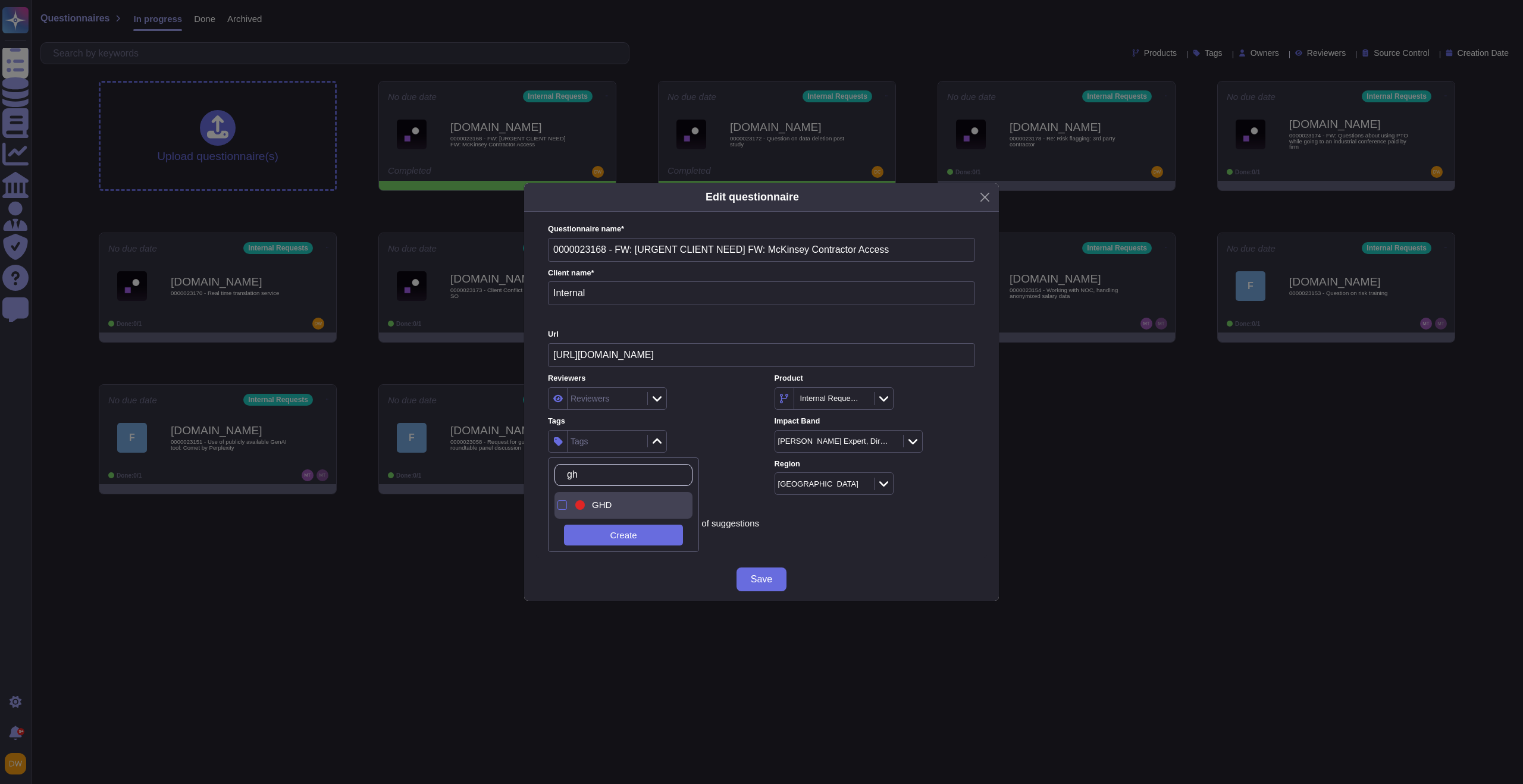
click at [602, 513] on div "GHD" at bounding box center [626, 505] width 107 height 27
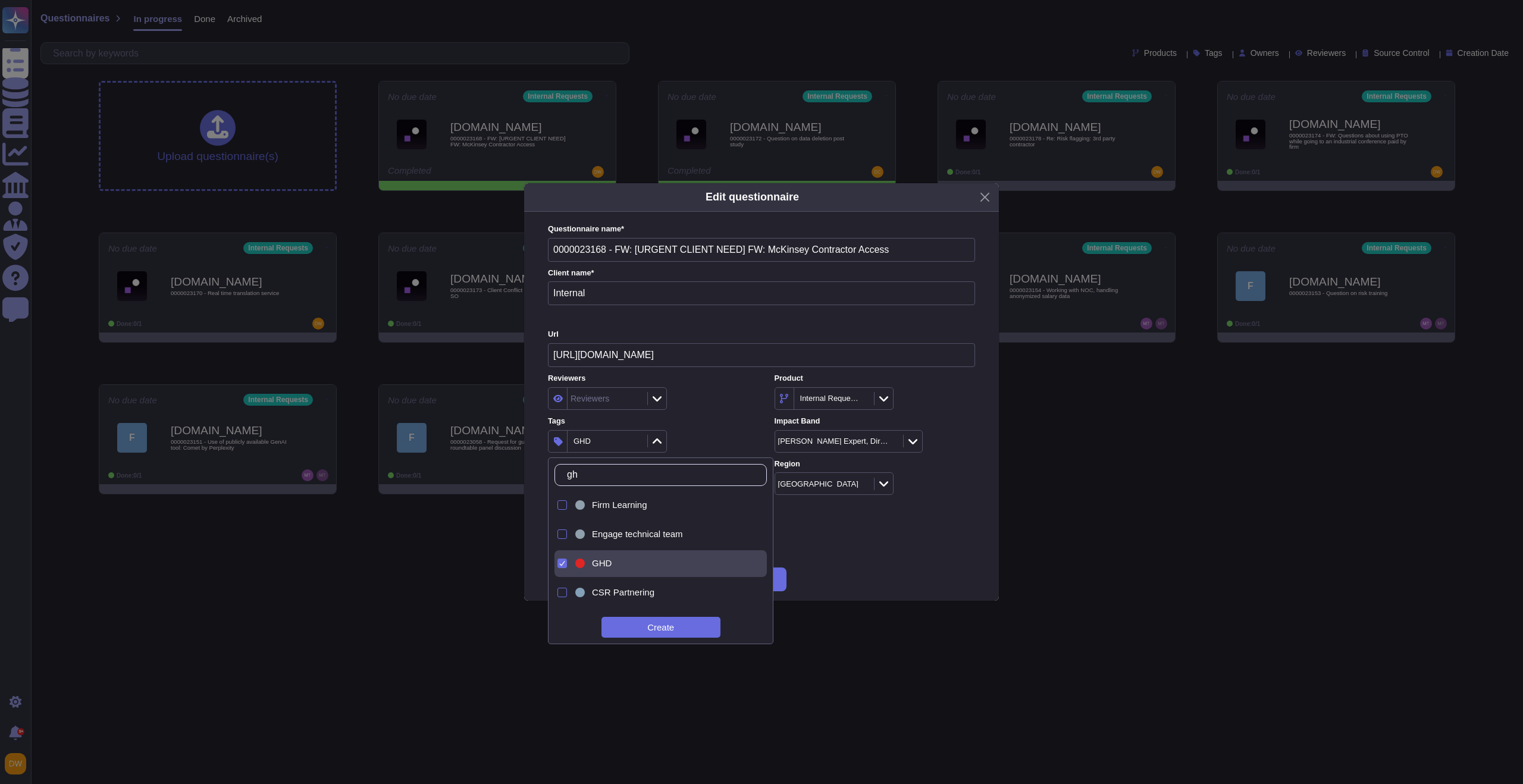
type input "g"
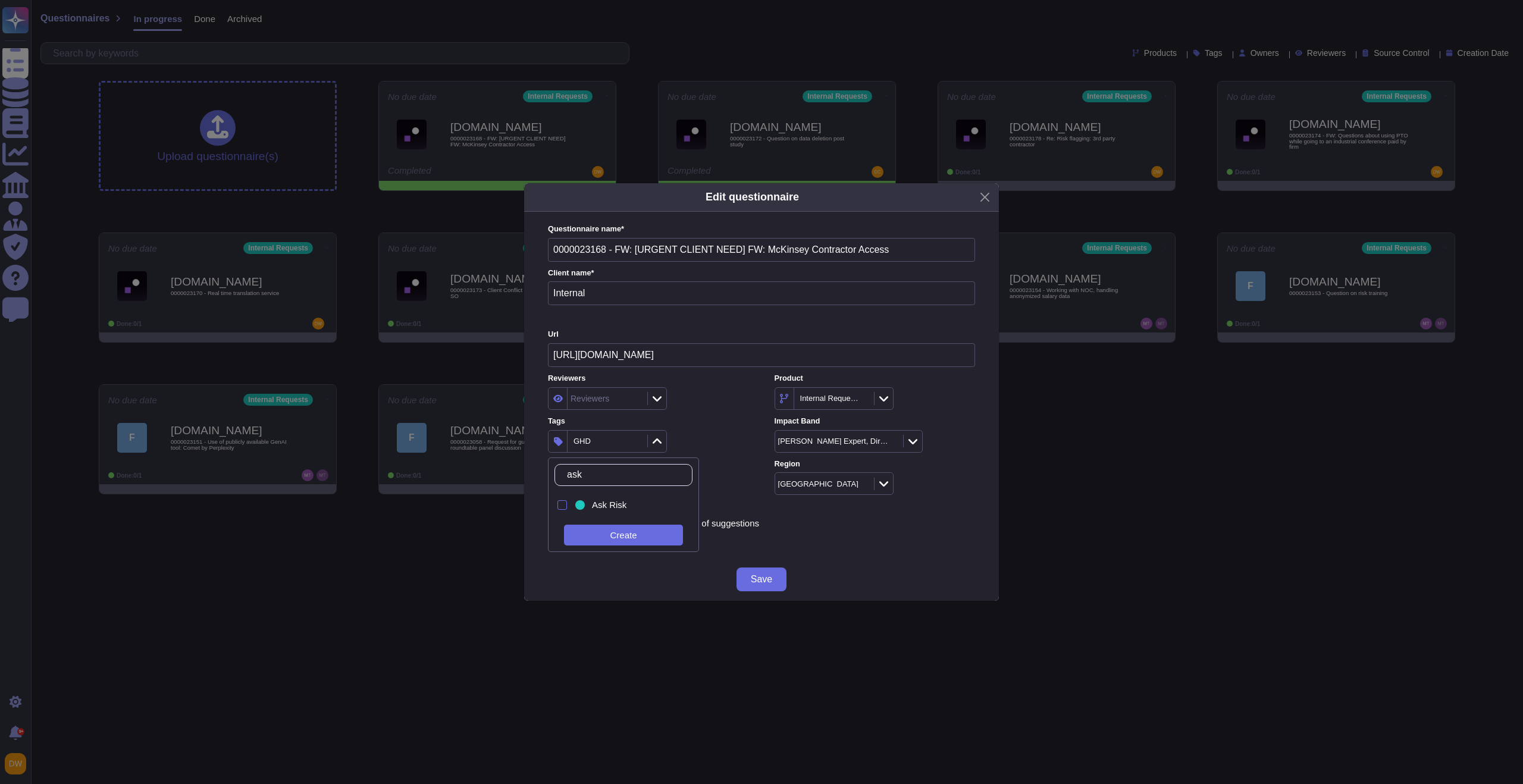
type input "ask r"
click at [646, 516] on div "Ask Risk" at bounding box center [626, 505] width 107 height 27
click at [701, 431] on div "2 items selected" at bounding box center [648, 441] width 200 height 23
click at [765, 583] on span "Save" at bounding box center [762, 579] width 22 height 9
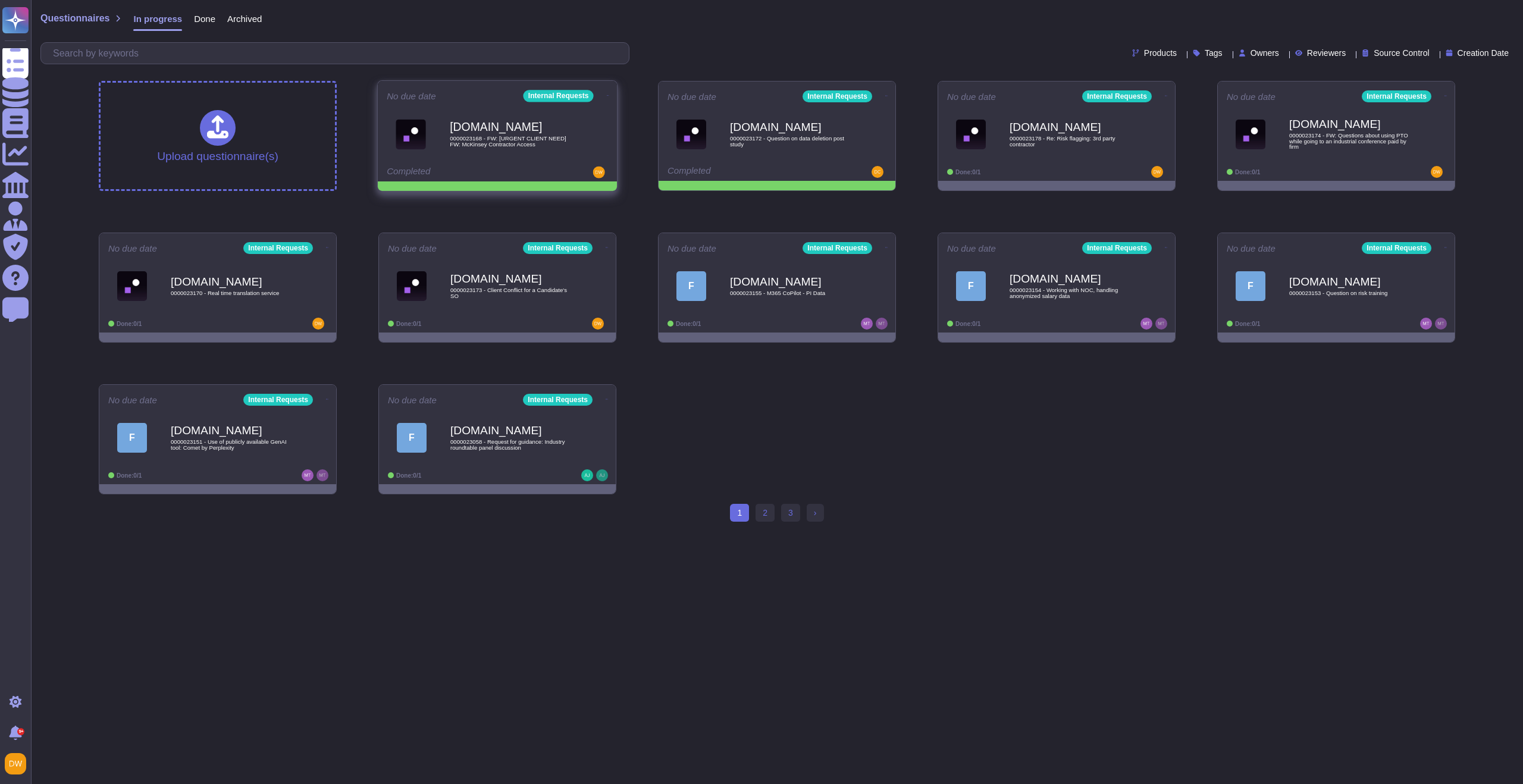
click at [607, 95] on icon at bounding box center [608, 95] width 2 height 1
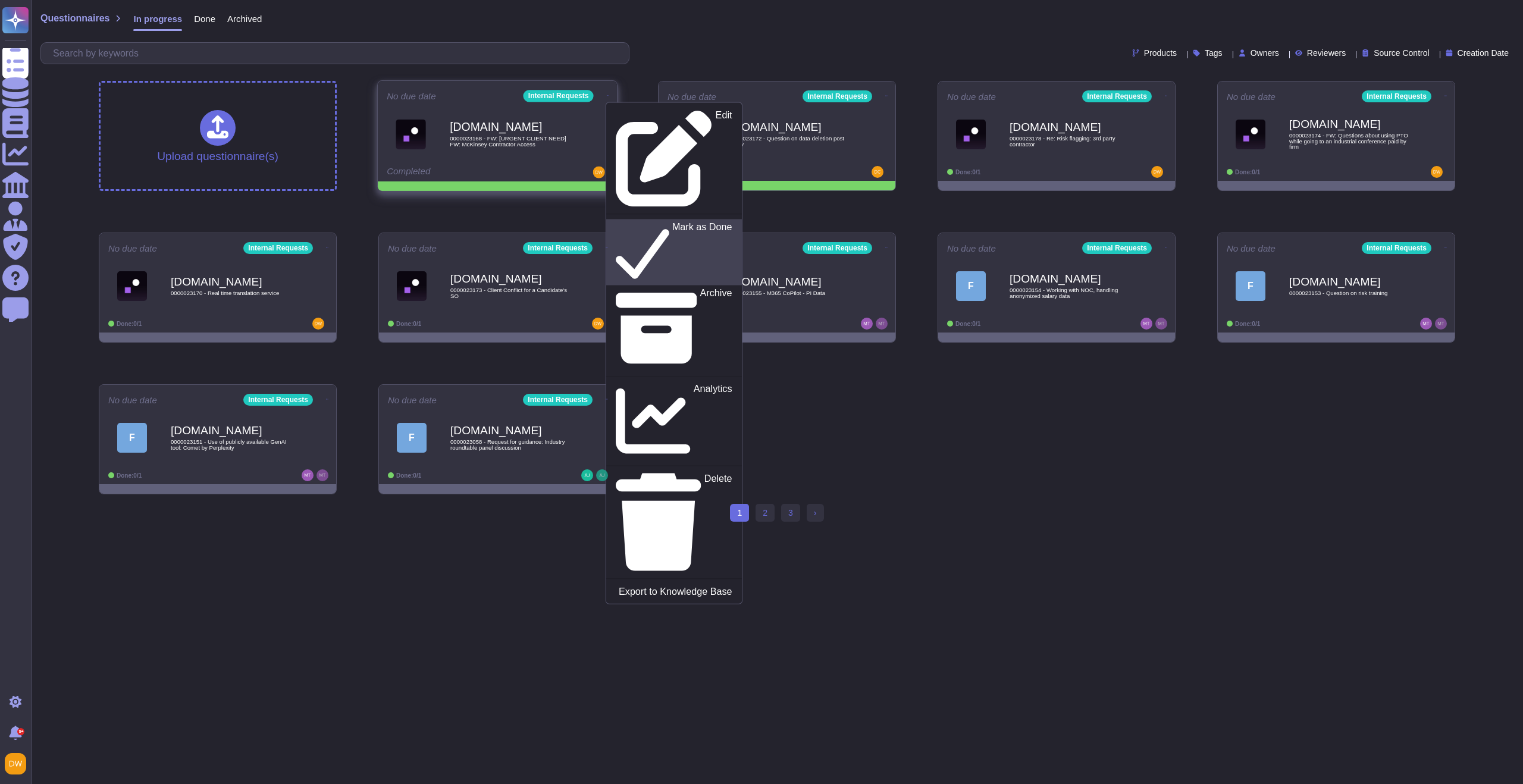
click at [672, 222] on p "Mark as Done" at bounding box center [702, 253] width 60 height 61
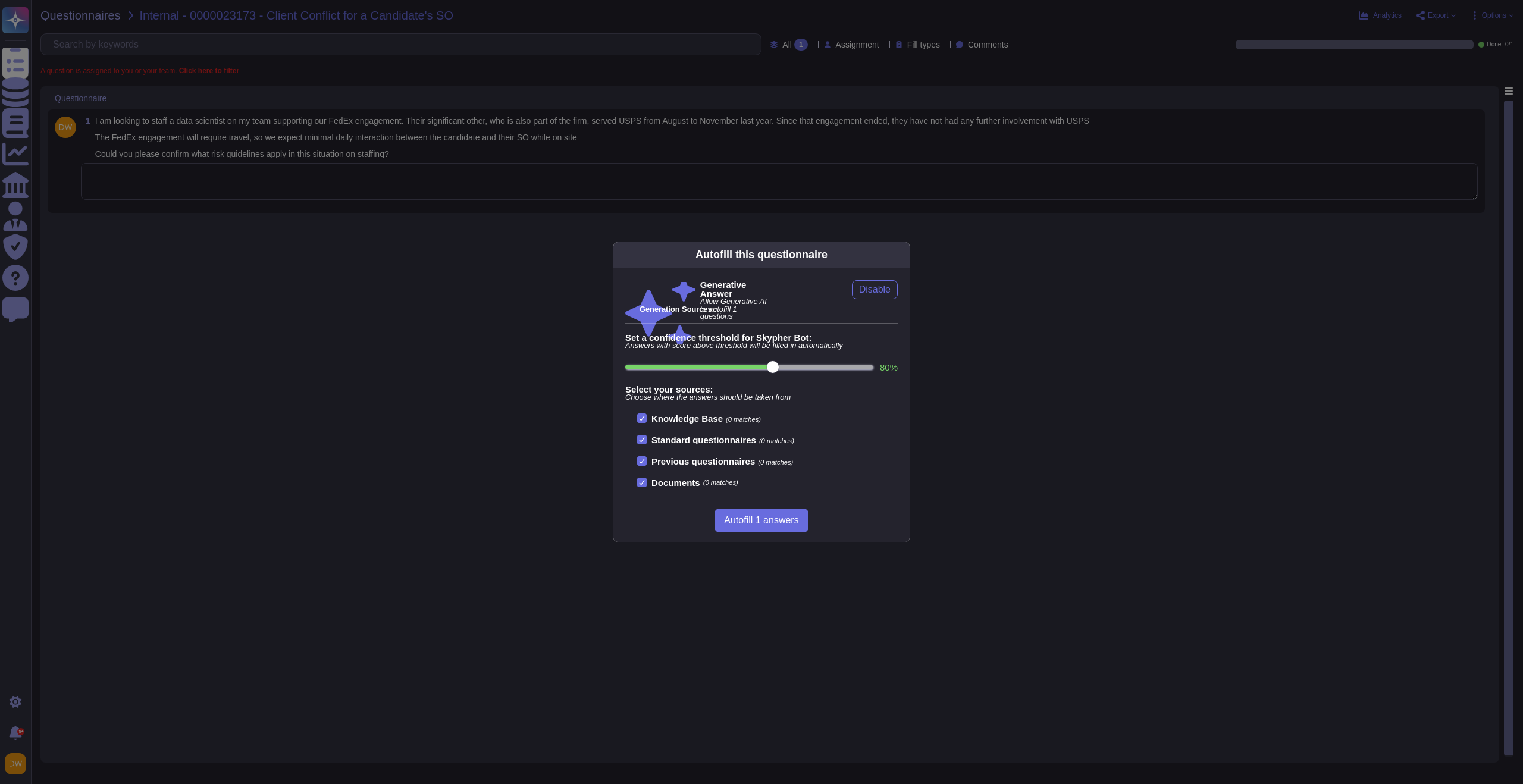
click at [440, 356] on div "Autofill this questionnaire Generative Answer Allow Generative AI to autofill 1…" at bounding box center [762, 392] width 1523 height 784
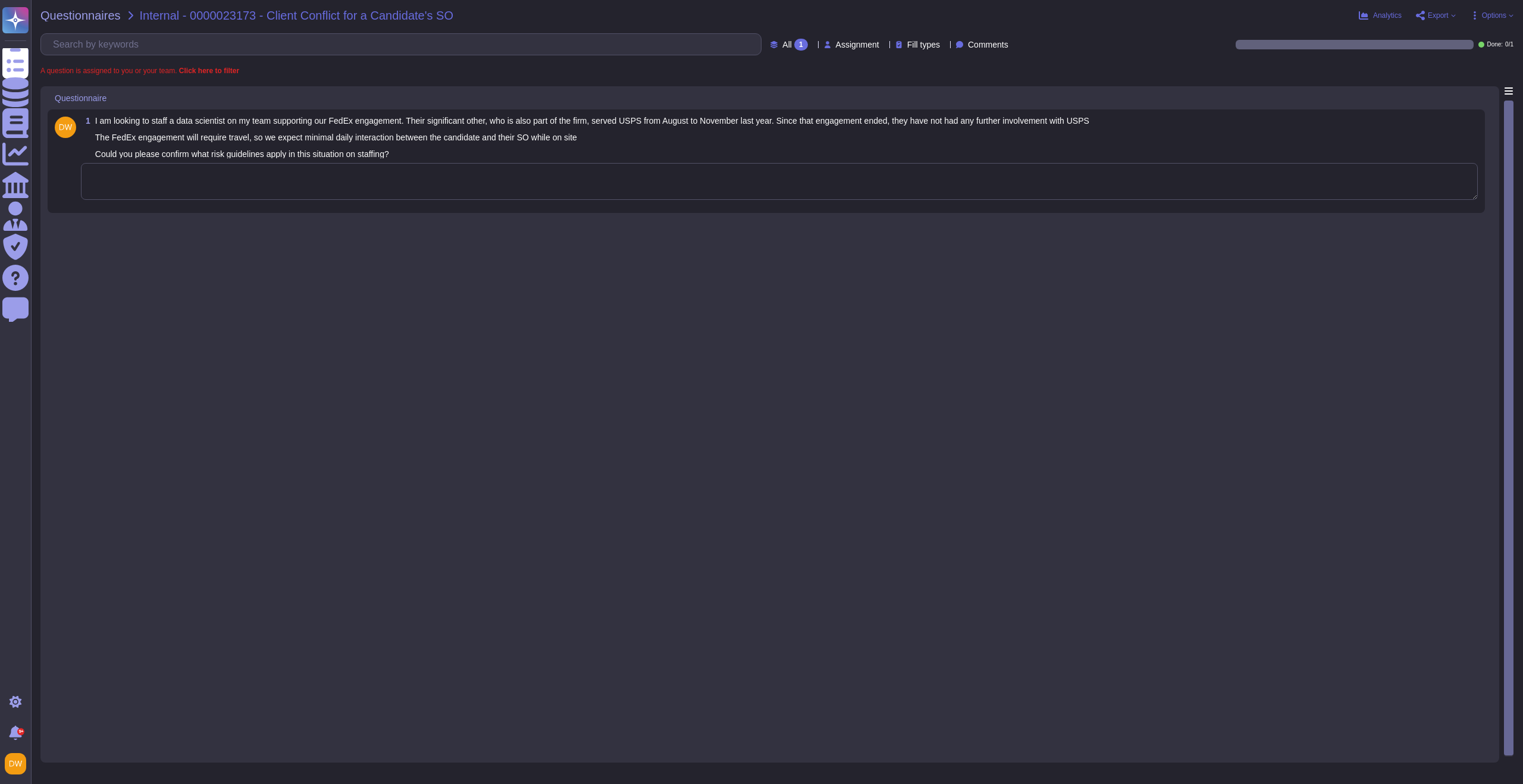
click at [415, 203] on div "1 I am looking to staff a data scientist on my team supporting our FedEx engage…" at bounding box center [766, 161] width 1423 height 89
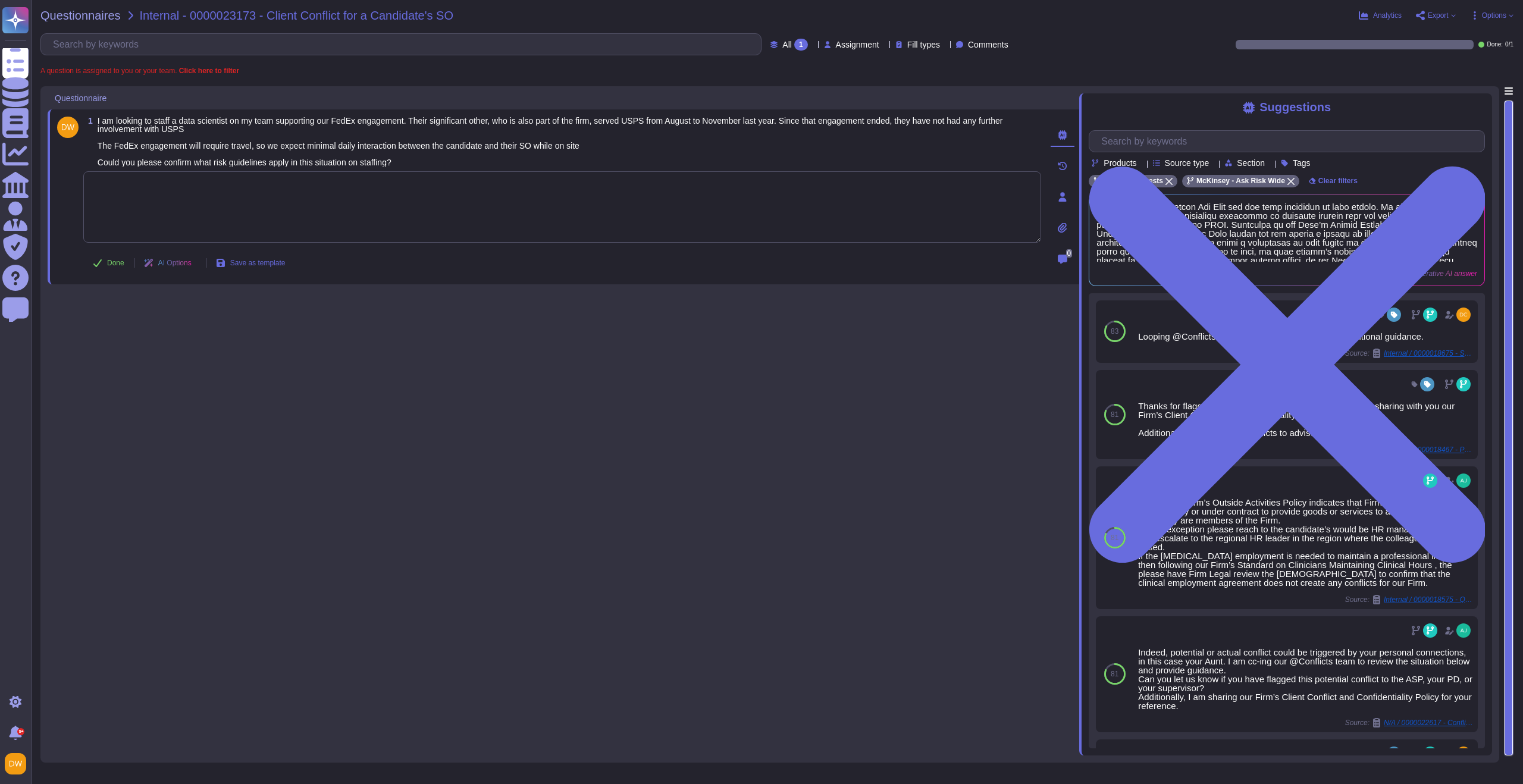
paste textarea "Thanks for flagging this situation. For your awareness, I am sharing with you o…"
type textarea "Thanks for flagging this situation. For your awareness, I am sharing with you o…"
click at [107, 266] on span "Done" at bounding box center [116, 263] width 17 height 7
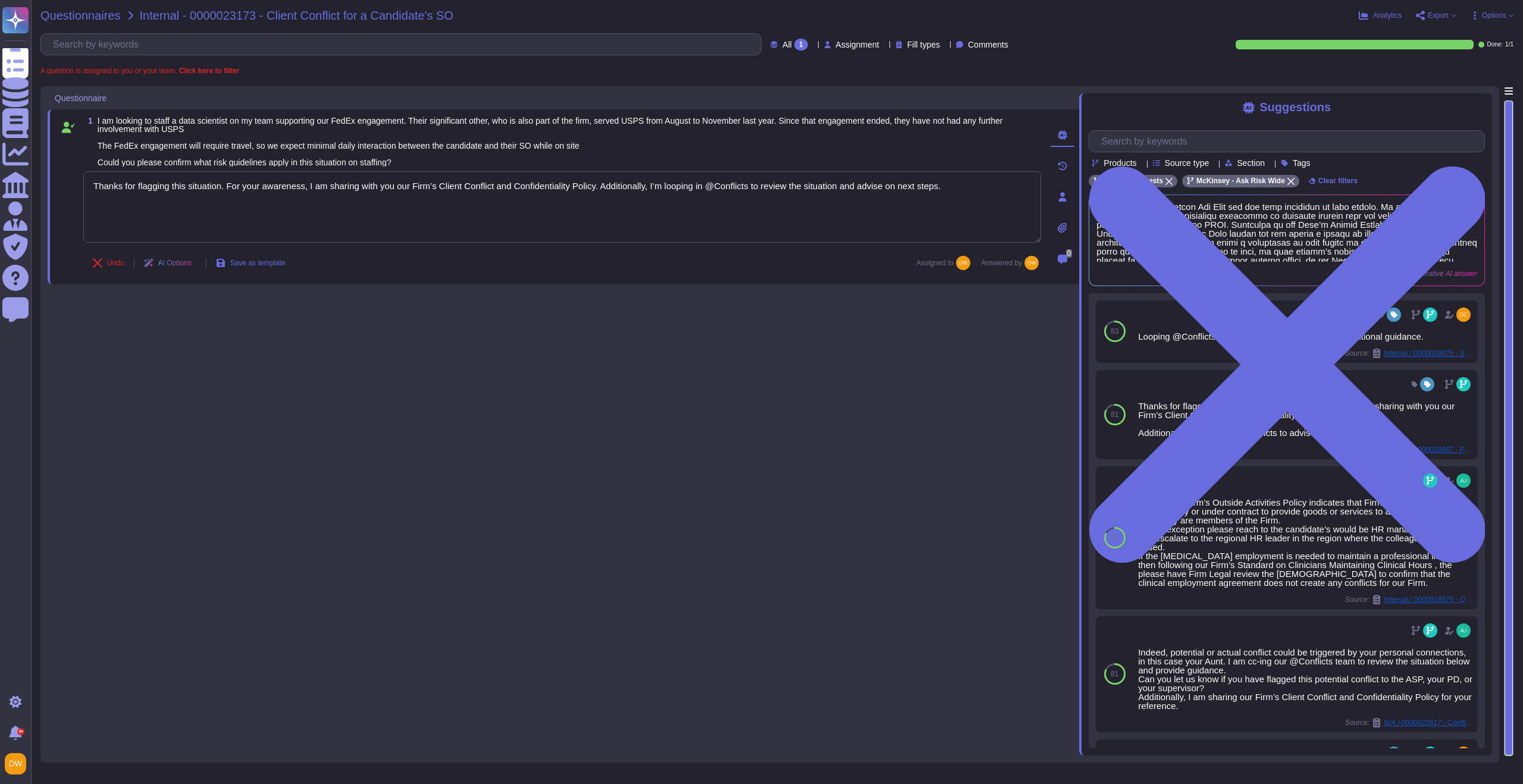
click at [103, 20] on span "Questionnaires" at bounding box center [81, 15] width 81 height 12
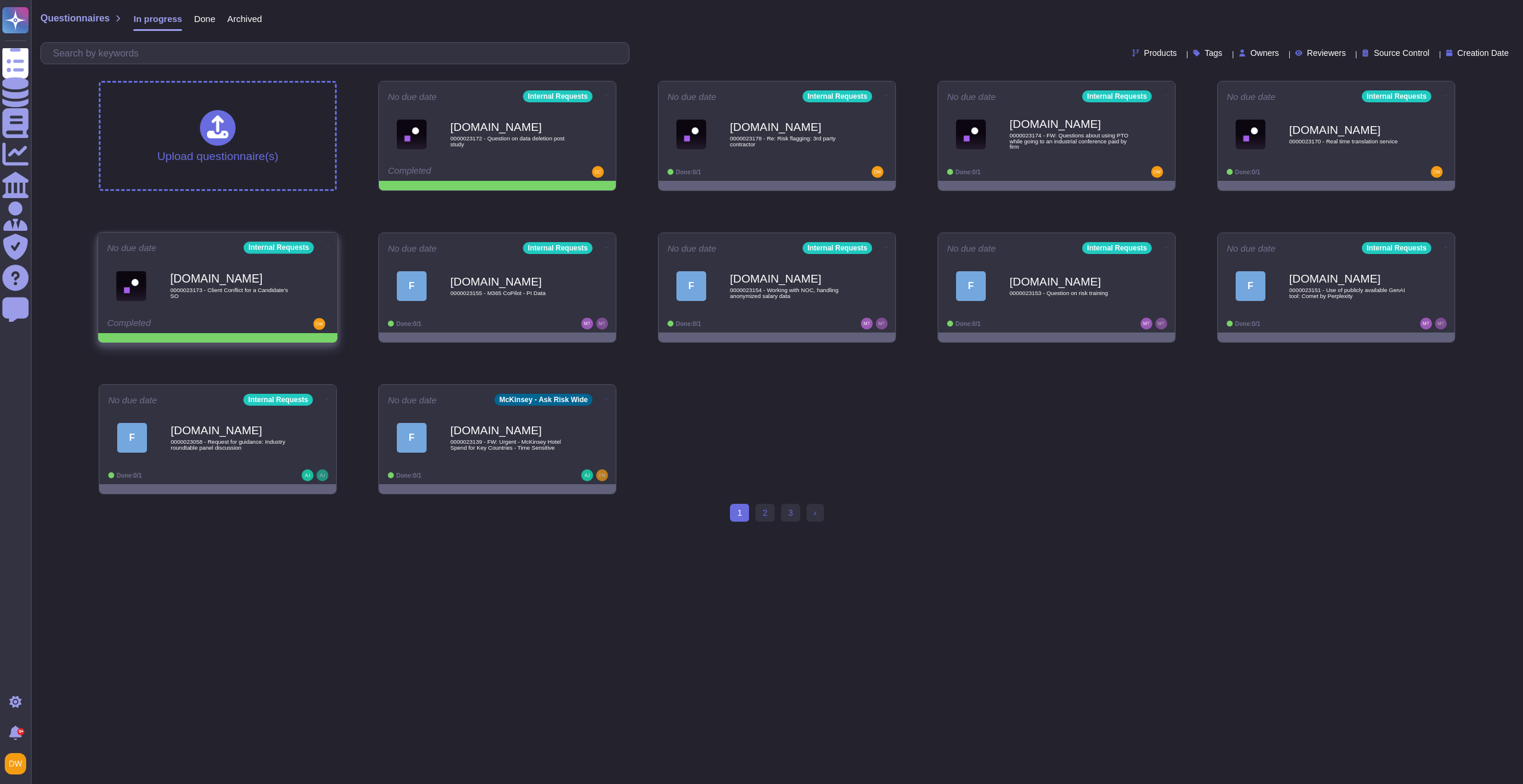
click at [327, 247] on icon at bounding box center [328, 247] width 2 height 1
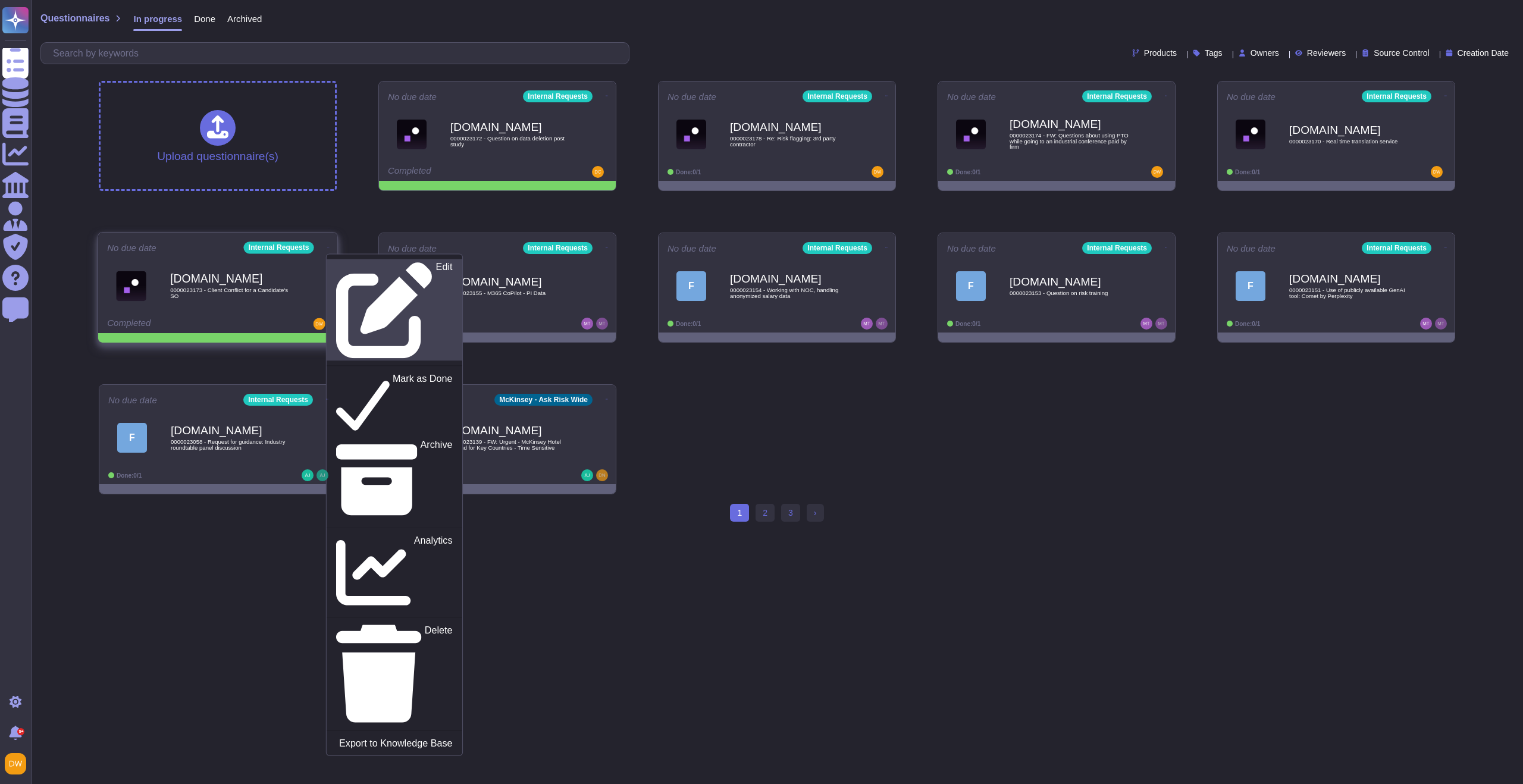
click at [393, 269] on div "Edit" at bounding box center [394, 311] width 116 height 97
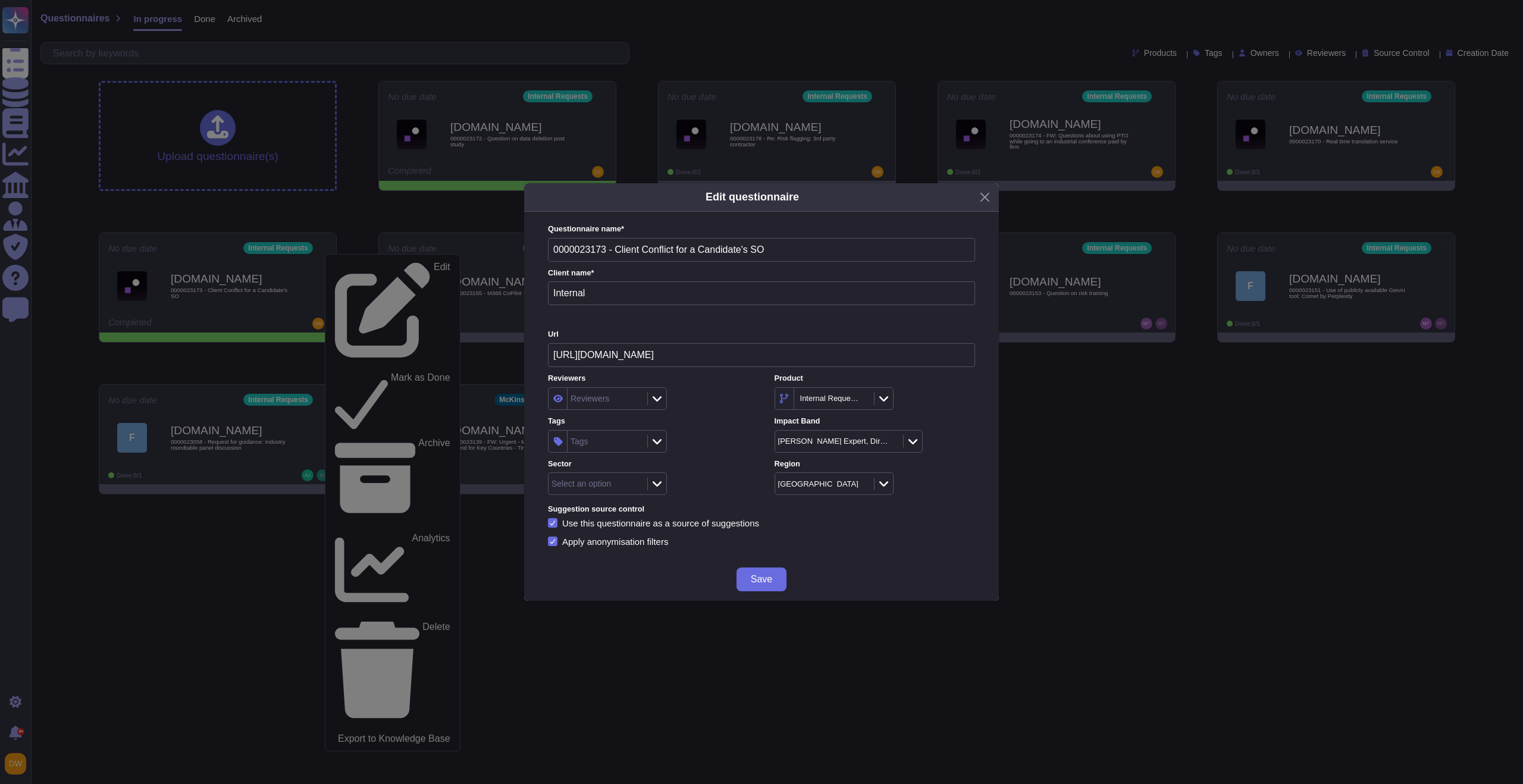
click at [588, 441] on div "Tags" at bounding box center [579, 441] width 18 height 8
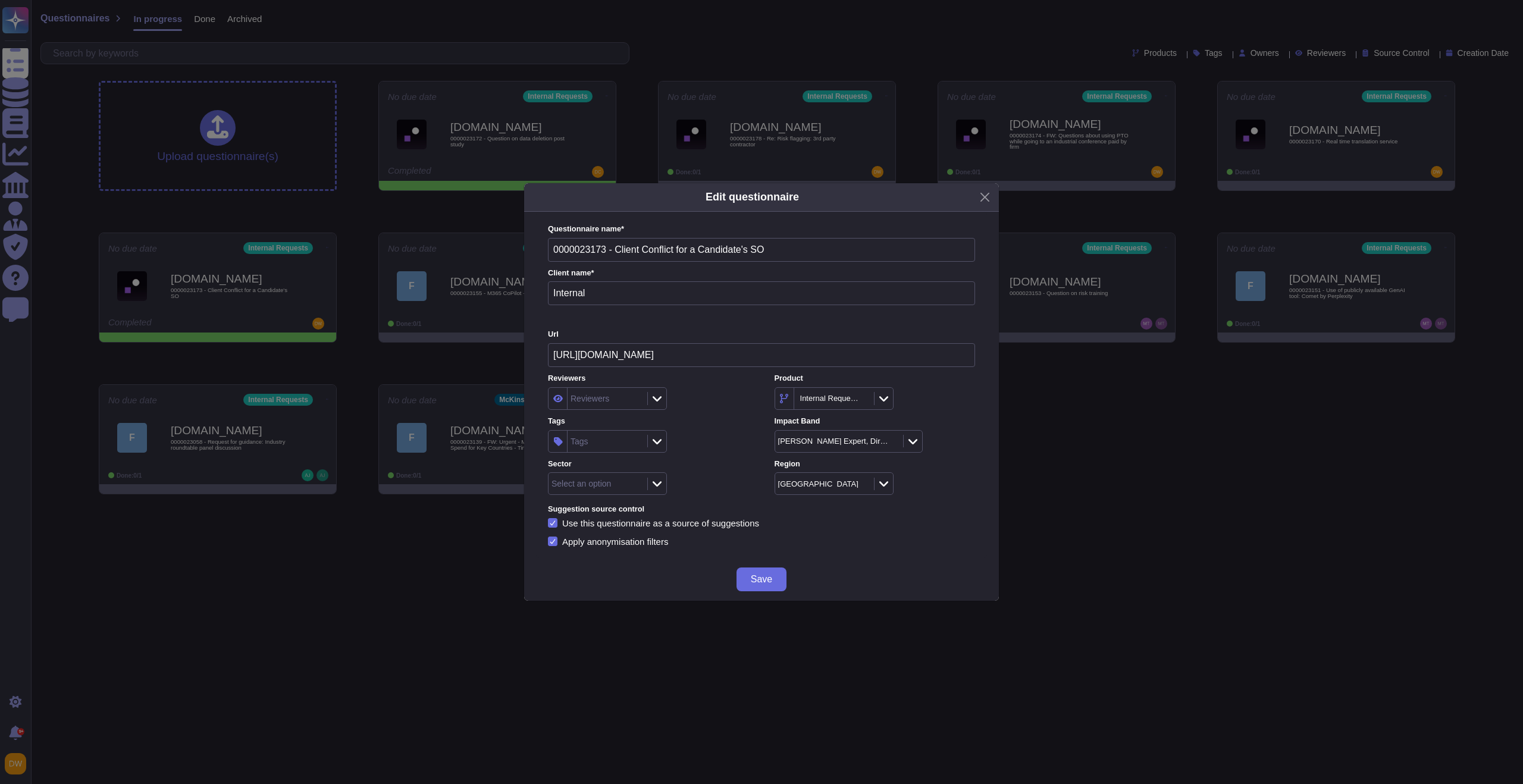
click at [587, 441] on div "Tags" at bounding box center [579, 441] width 18 height 8
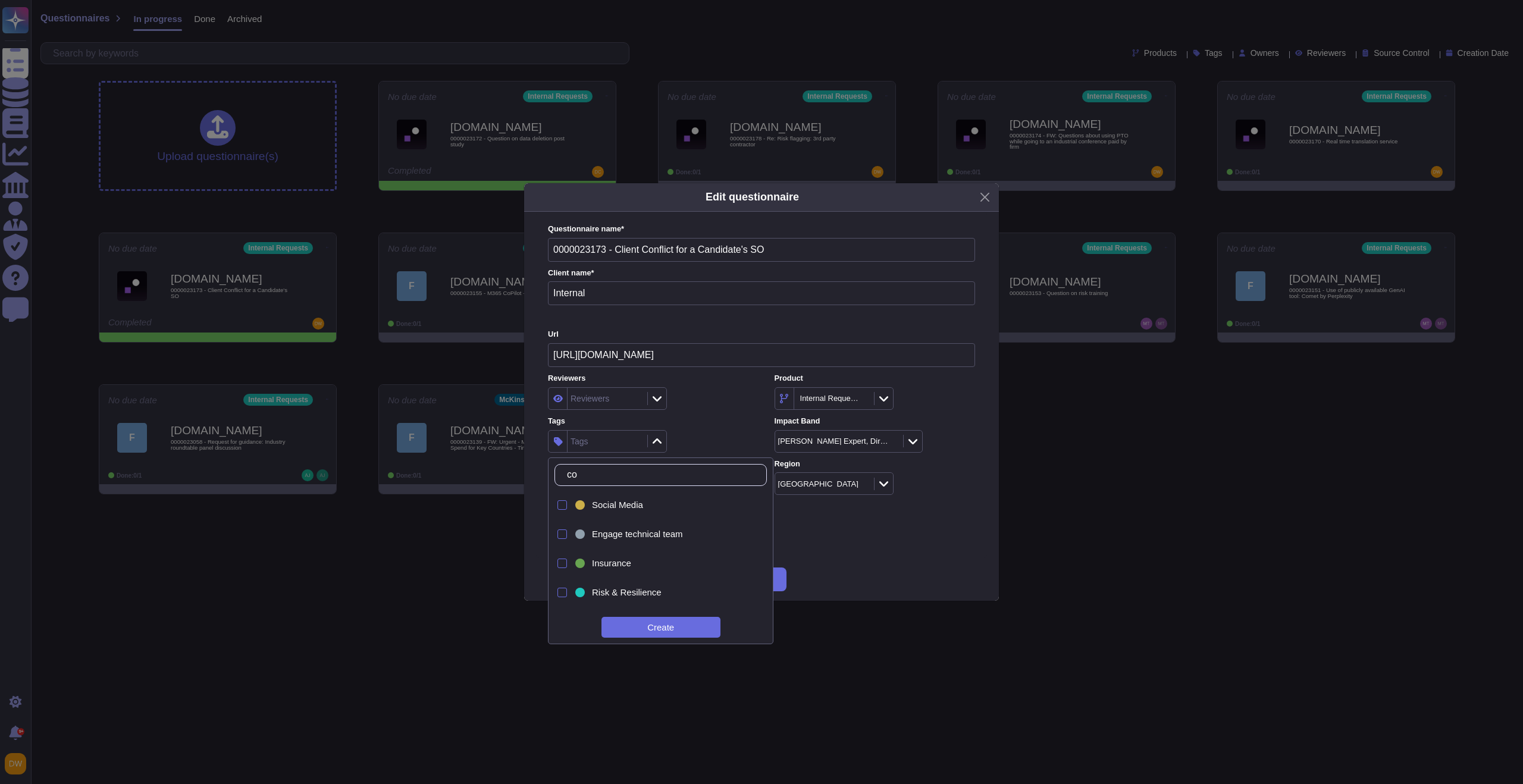
type input "c"
type input "E&C"
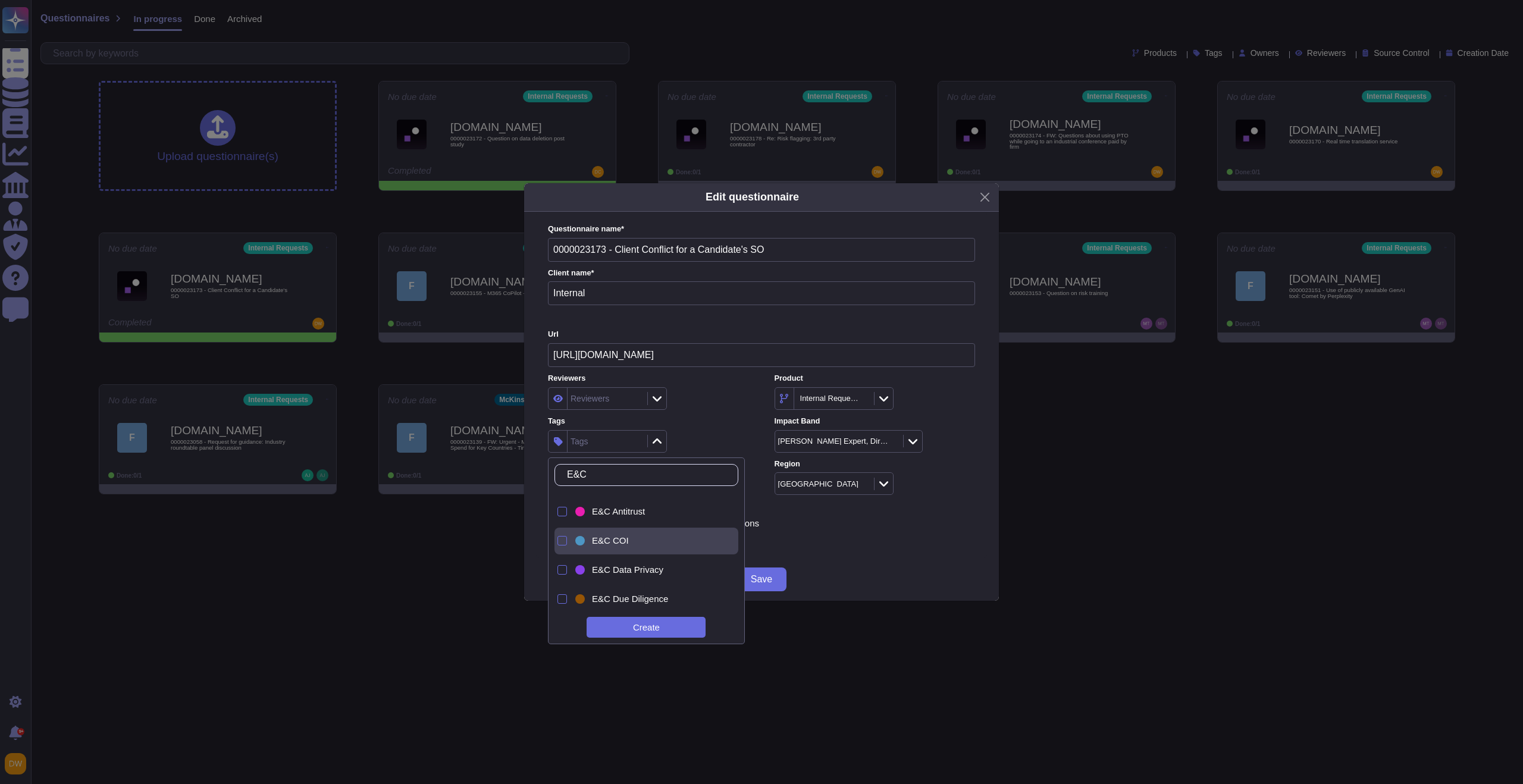
click at [681, 539] on div "E&C COI" at bounding box center [656, 541] width 129 height 11
click at [740, 417] on label "Tags" at bounding box center [648, 421] width 200 height 8
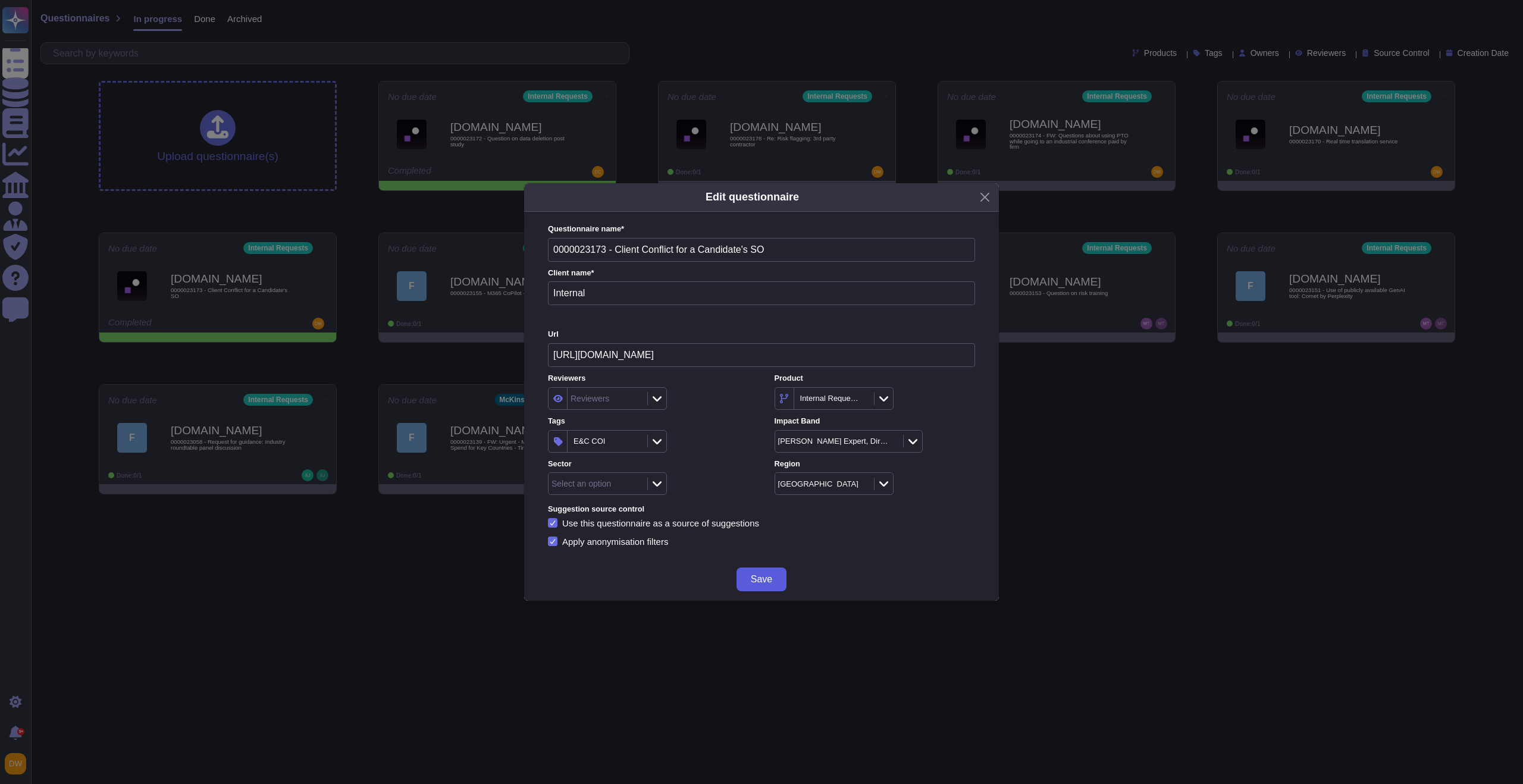
click at [763, 577] on span "Save" at bounding box center [762, 579] width 22 height 9
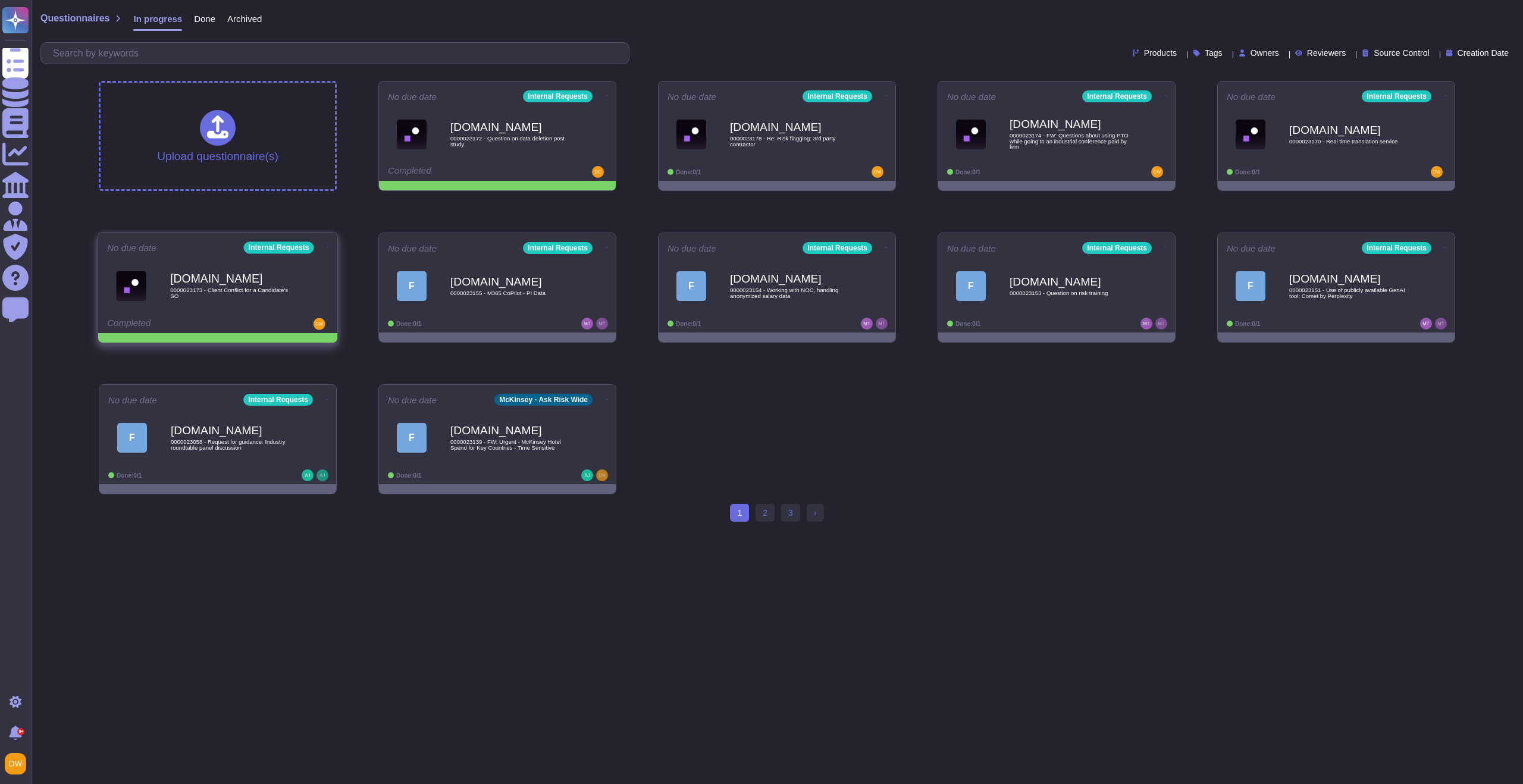
click at [327, 245] on icon at bounding box center [328, 247] width 2 height 3
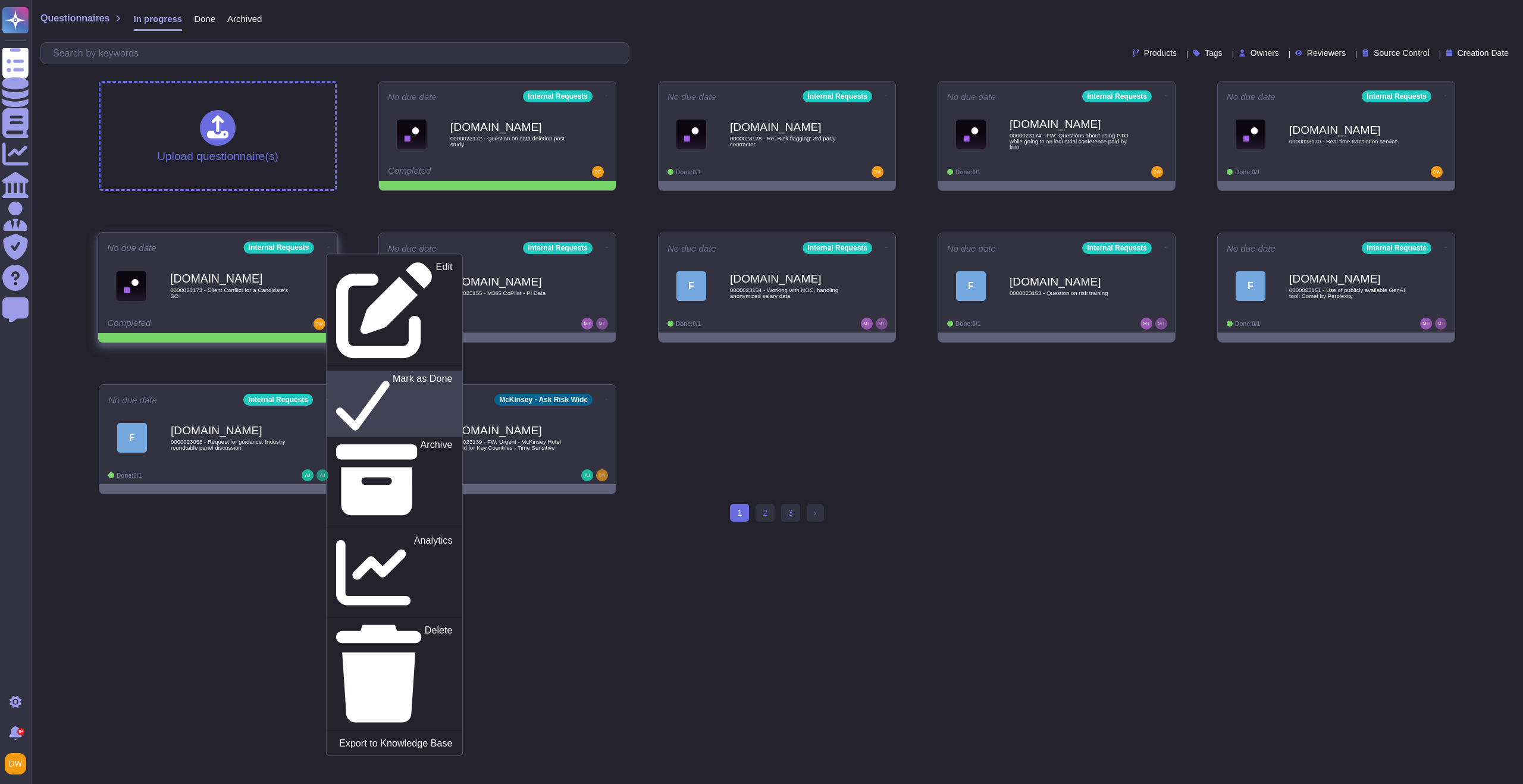
click at [393, 374] on p "Mark as Done" at bounding box center [422, 404] width 60 height 61
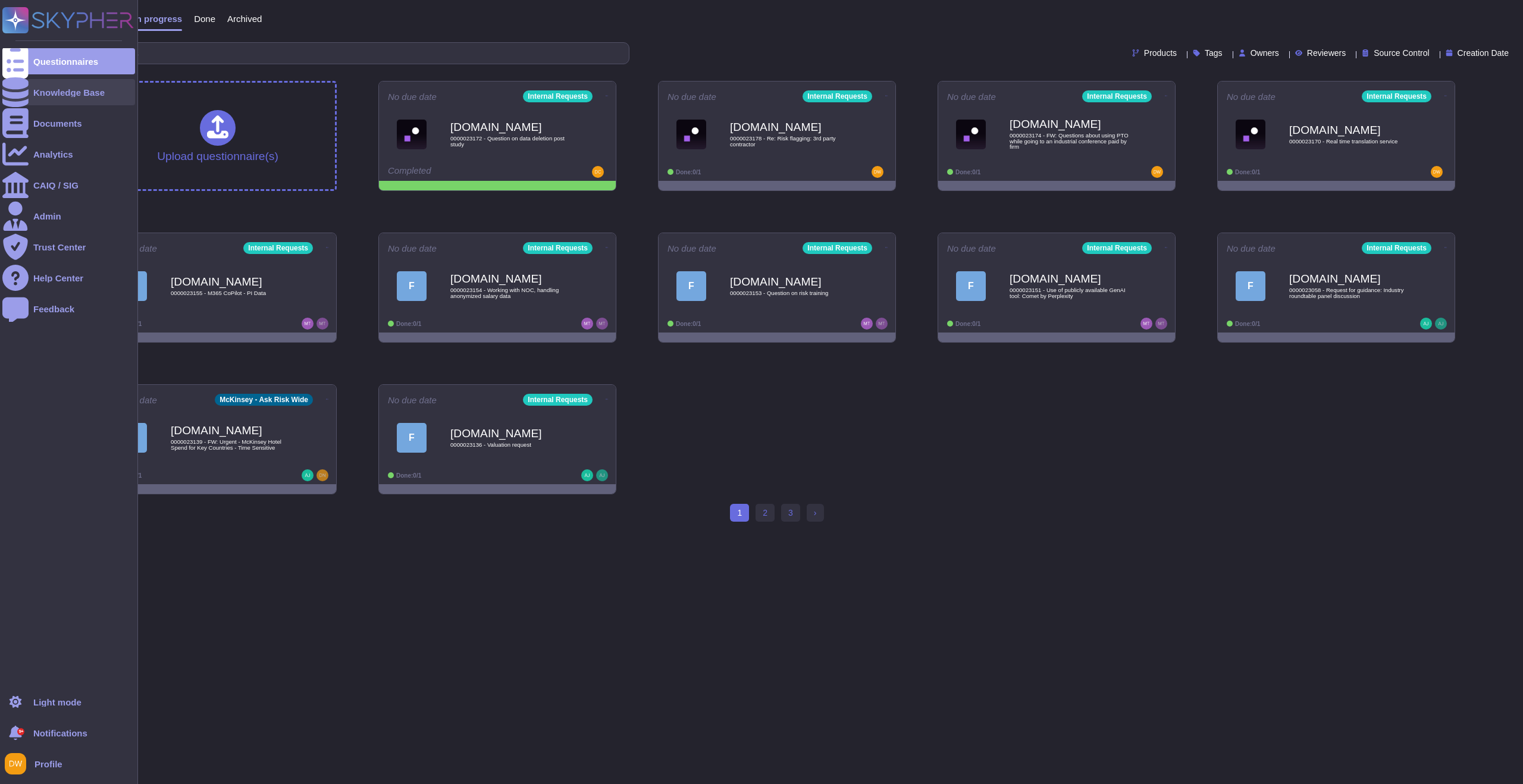
click at [44, 94] on div "Knowledge Base" at bounding box center [69, 92] width 71 height 9
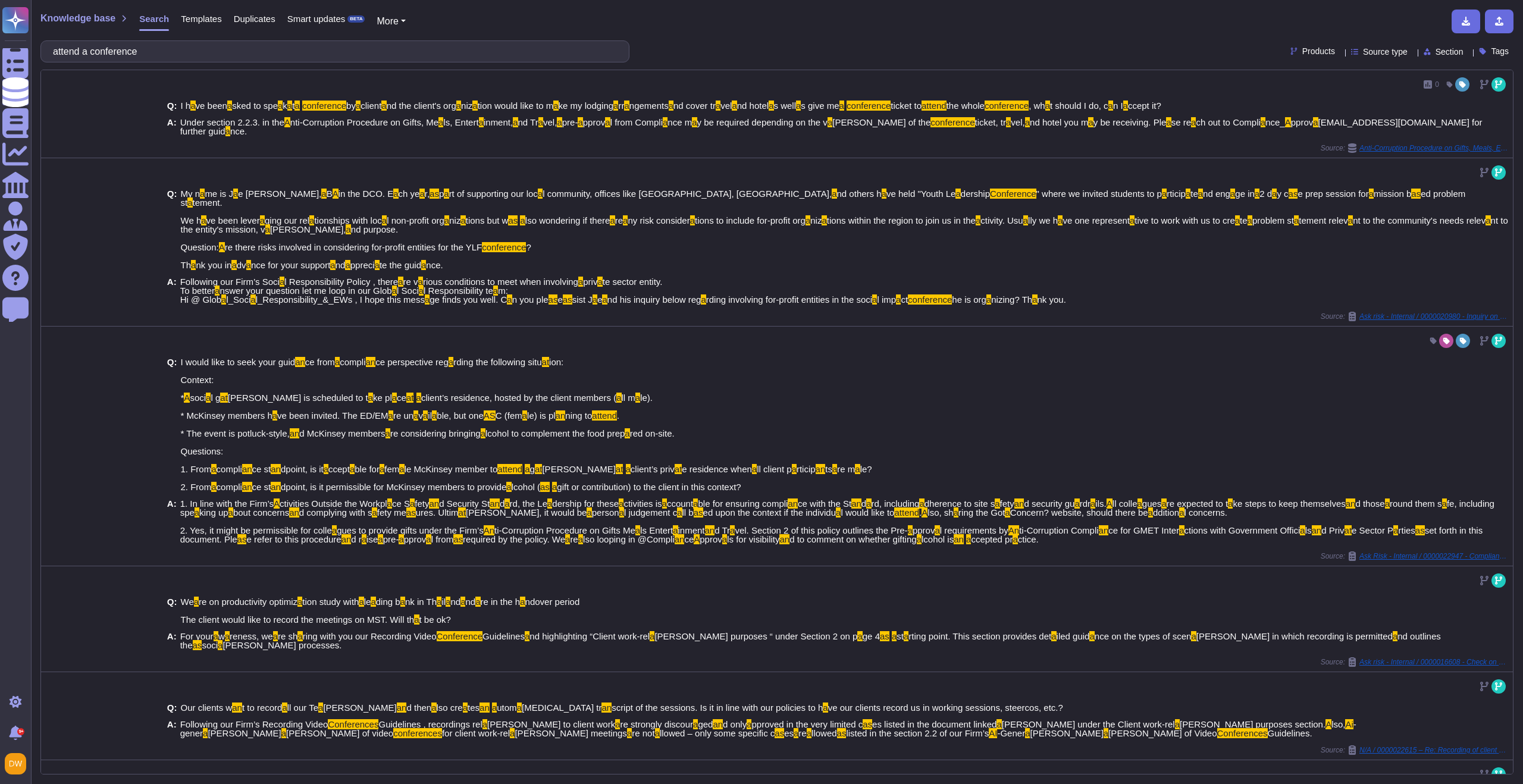
click at [99, 52] on input "attend a conference" at bounding box center [332, 52] width 570 height 21
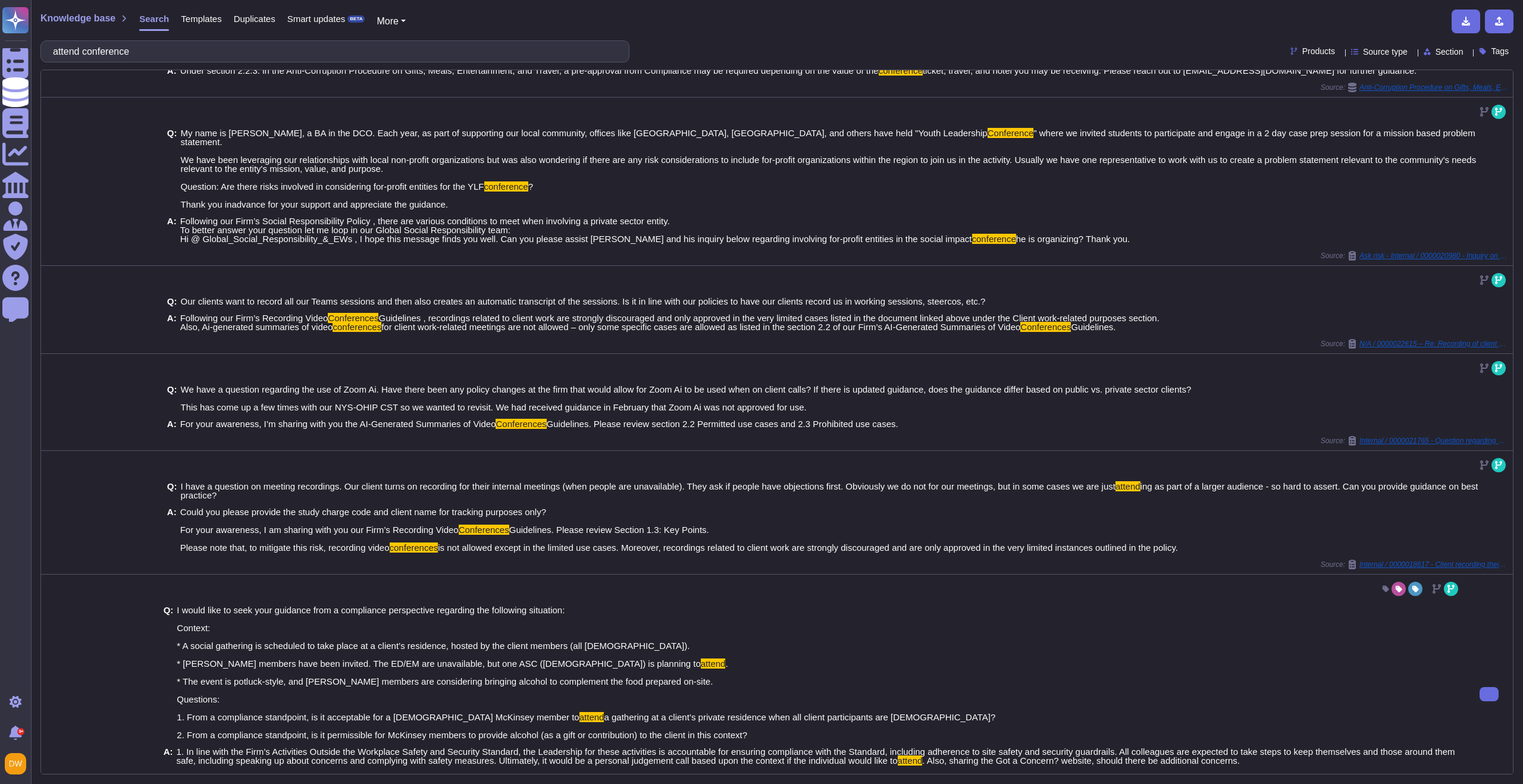
scroll to position [171, 0]
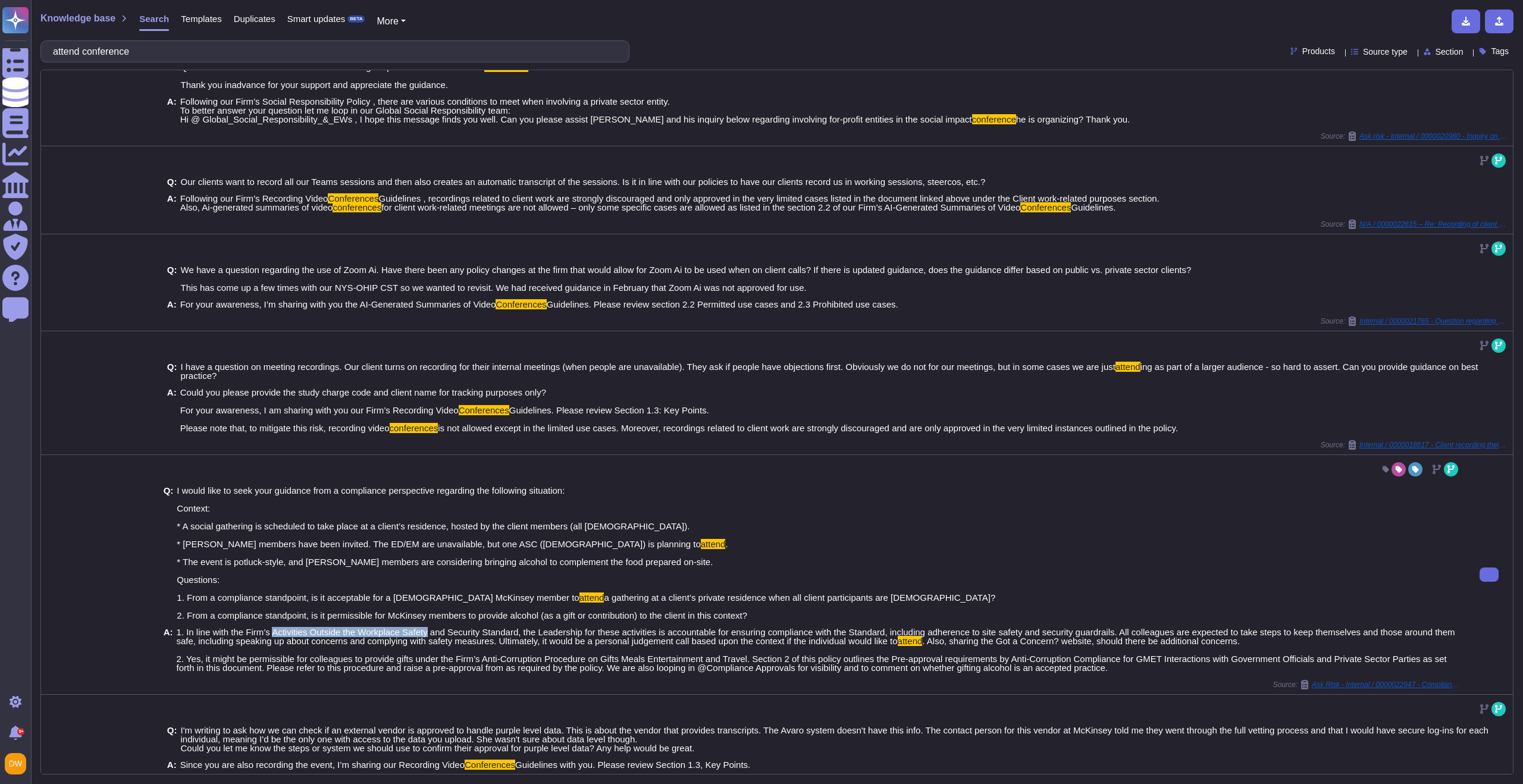
drag, startPoint x: 275, startPoint y: 627, endPoint x: 432, endPoint y: 628, distance: 157.0
click at [432, 628] on span "1. In line with the Firm’s Activities Outside the Workplace Safety and Security…" at bounding box center [815, 637] width 1278 height 19
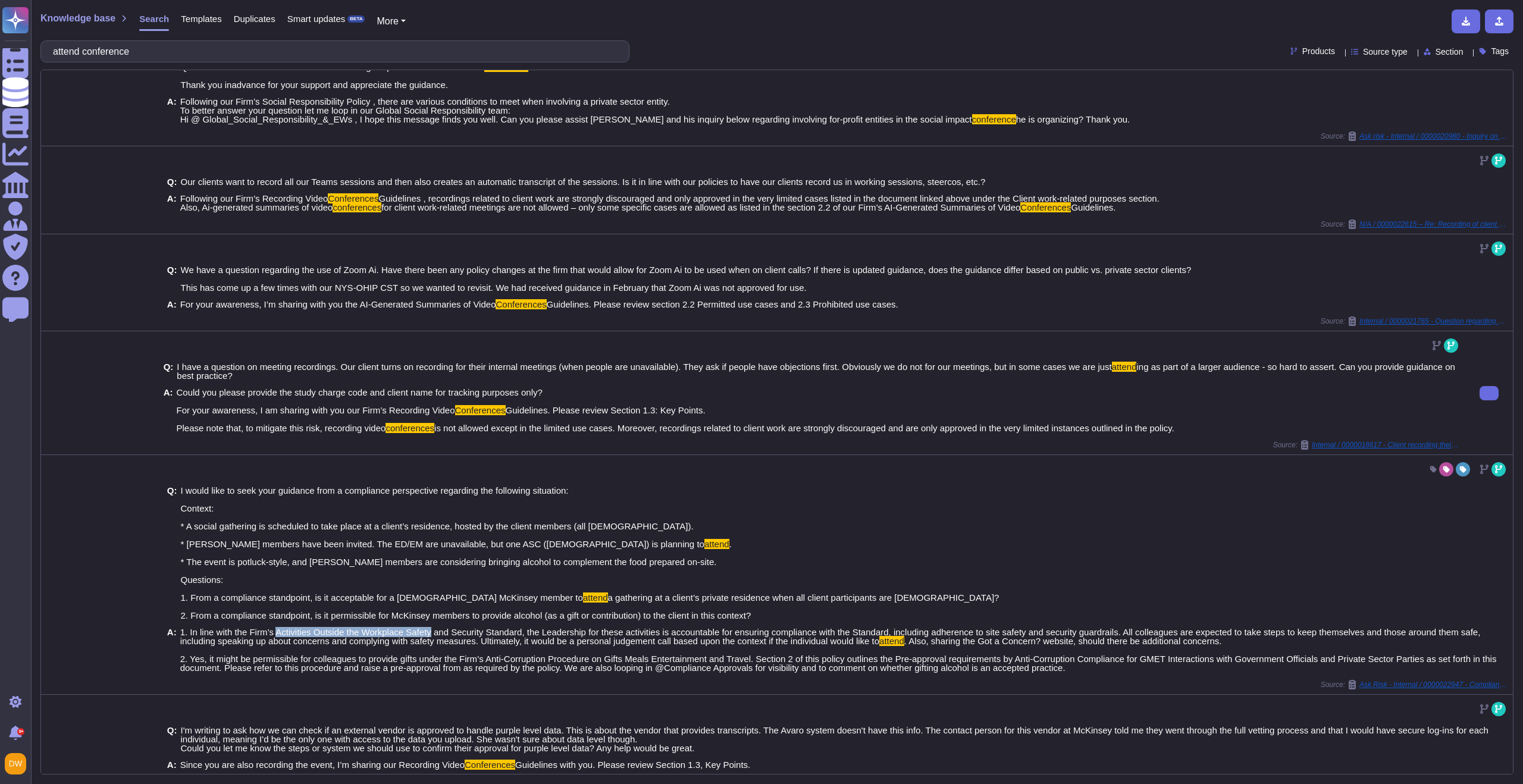
copy span "Activities Outside the Workplace Safety"
click at [117, 54] on input "attend conference" at bounding box center [332, 52] width 570 height 21
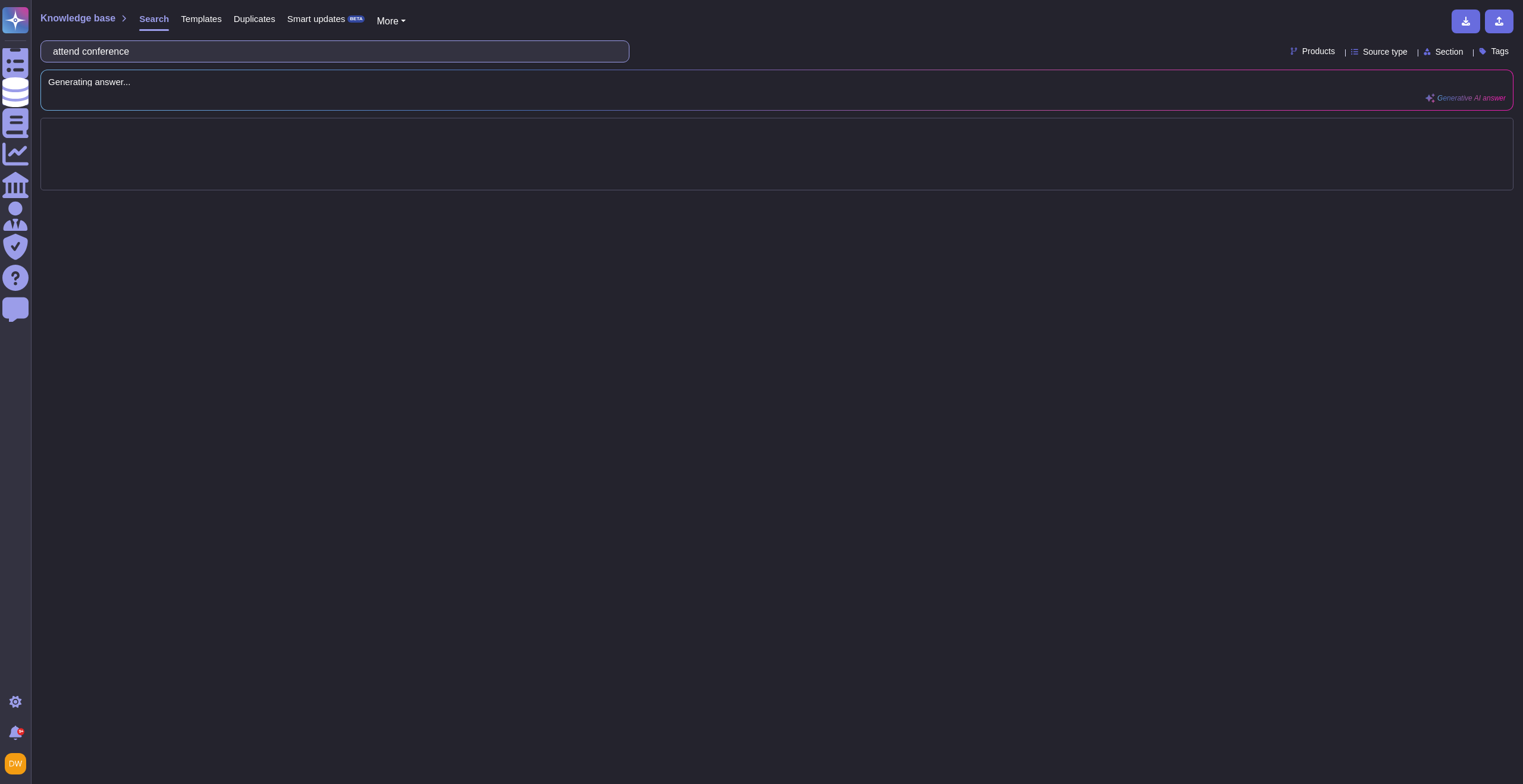
scroll to position [0, 0]
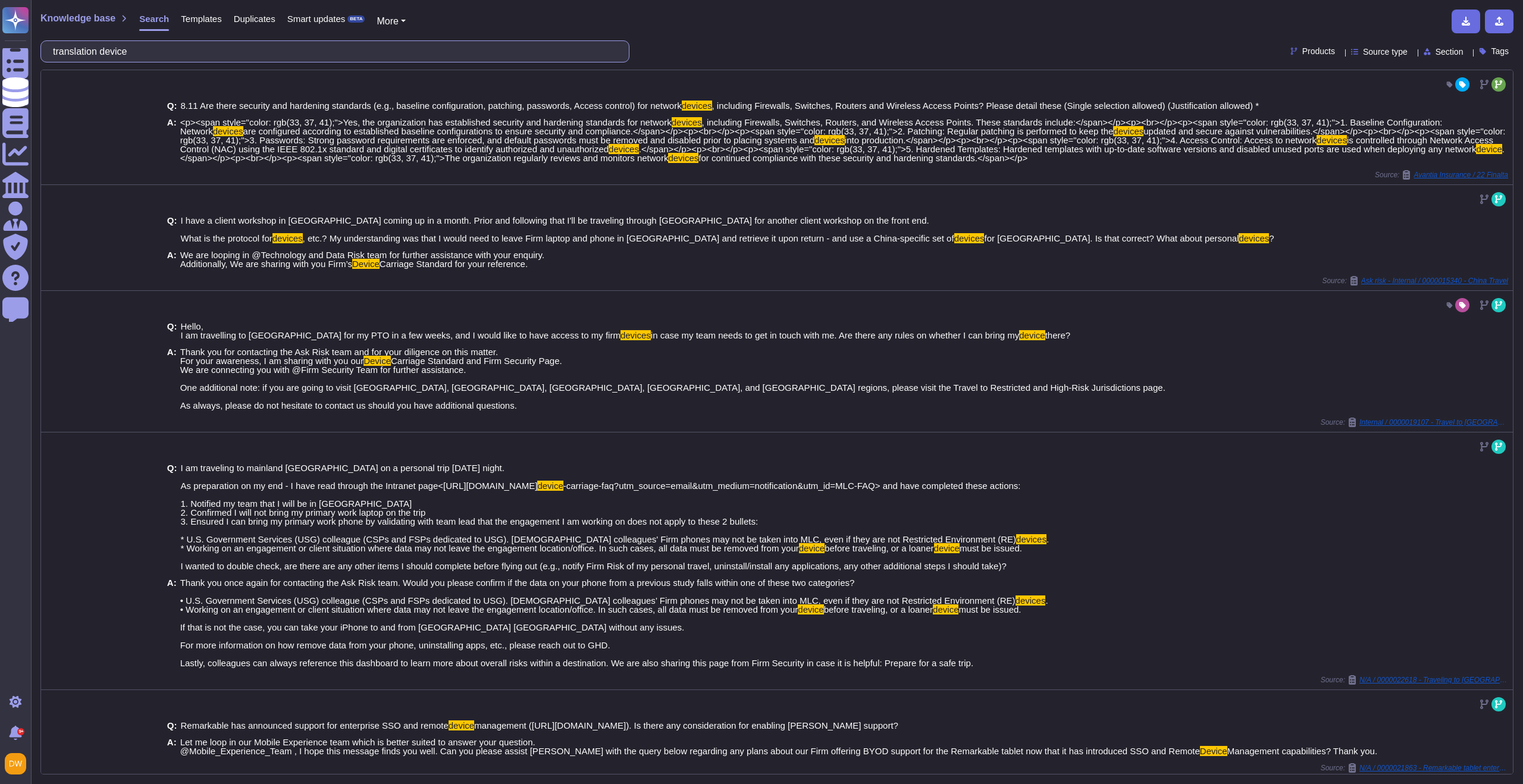
type input "translation device"
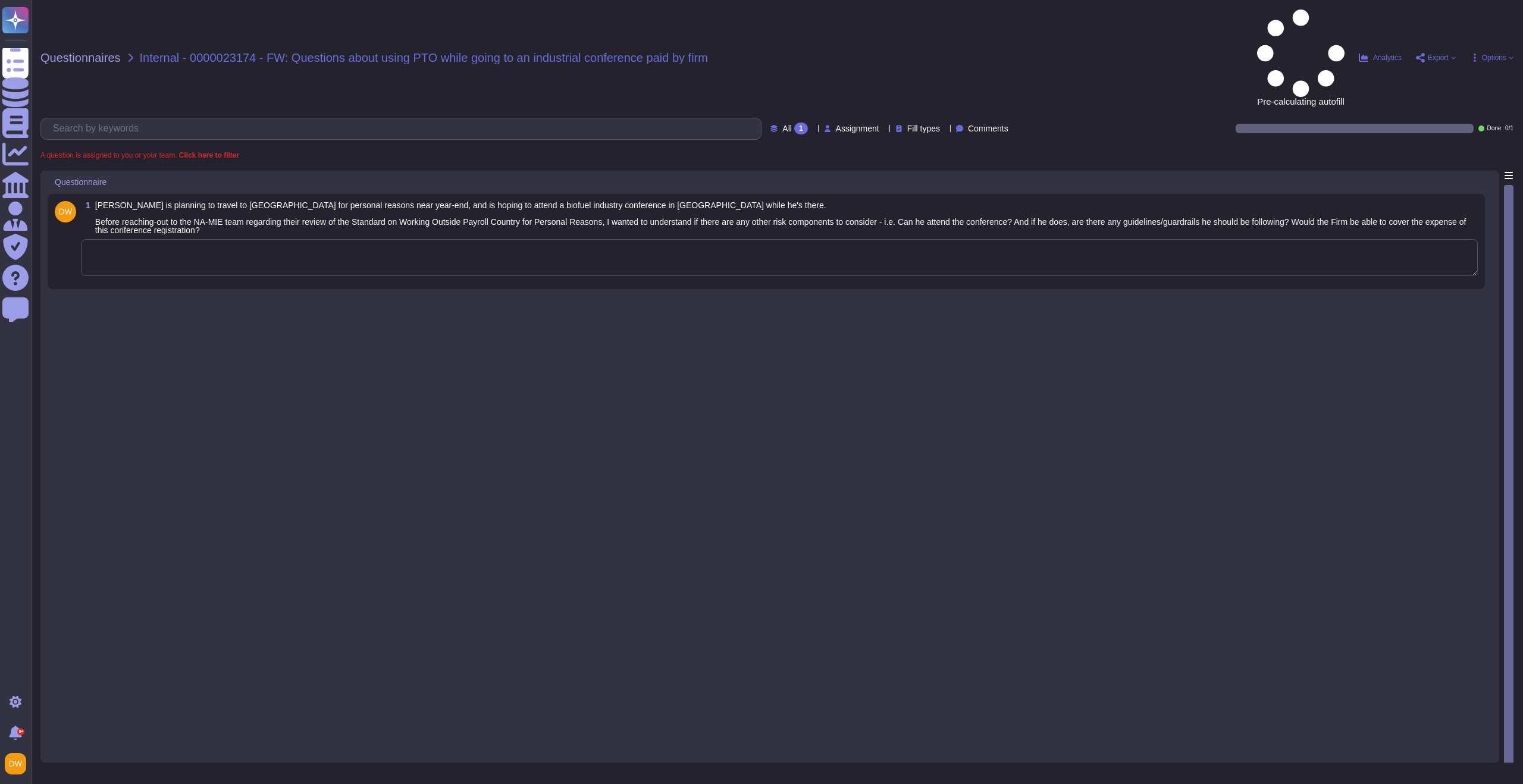
click at [270, 239] on textarea at bounding box center [779, 257] width 1397 height 37
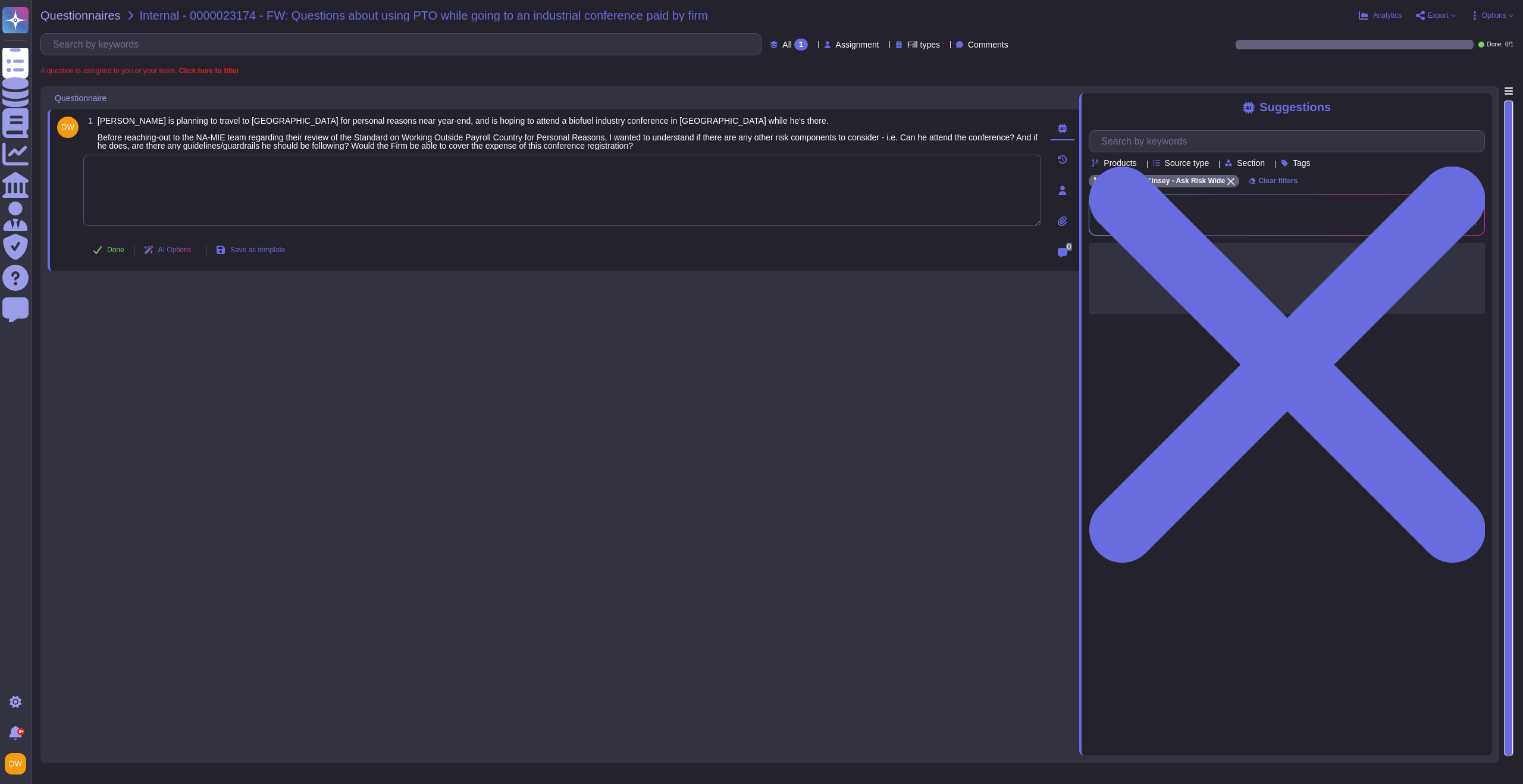
click at [271, 170] on textarea at bounding box center [562, 190] width 958 height 71
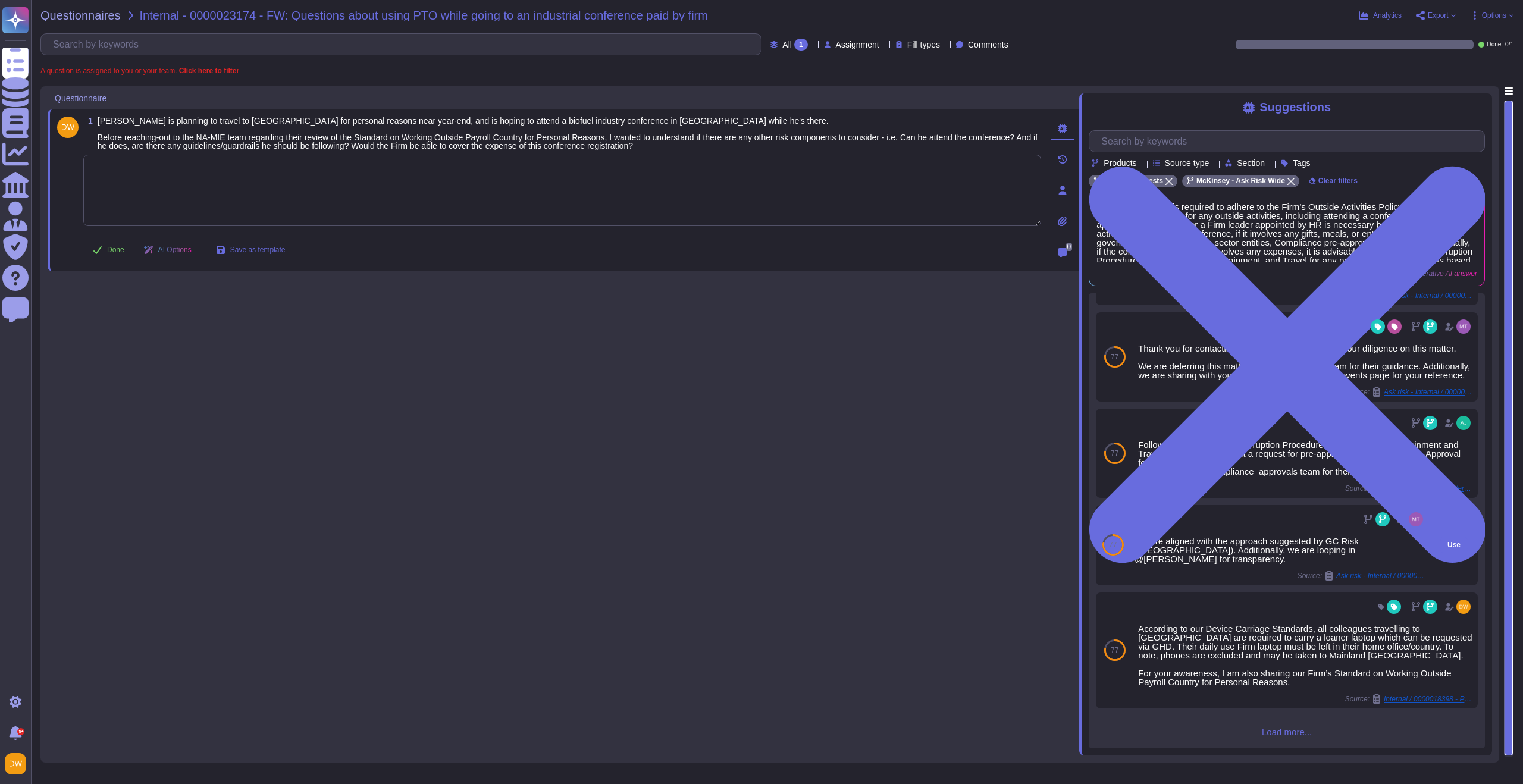
scroll to position [121, 0]
